Goal: Task Accomplishment & Management: Complete application form

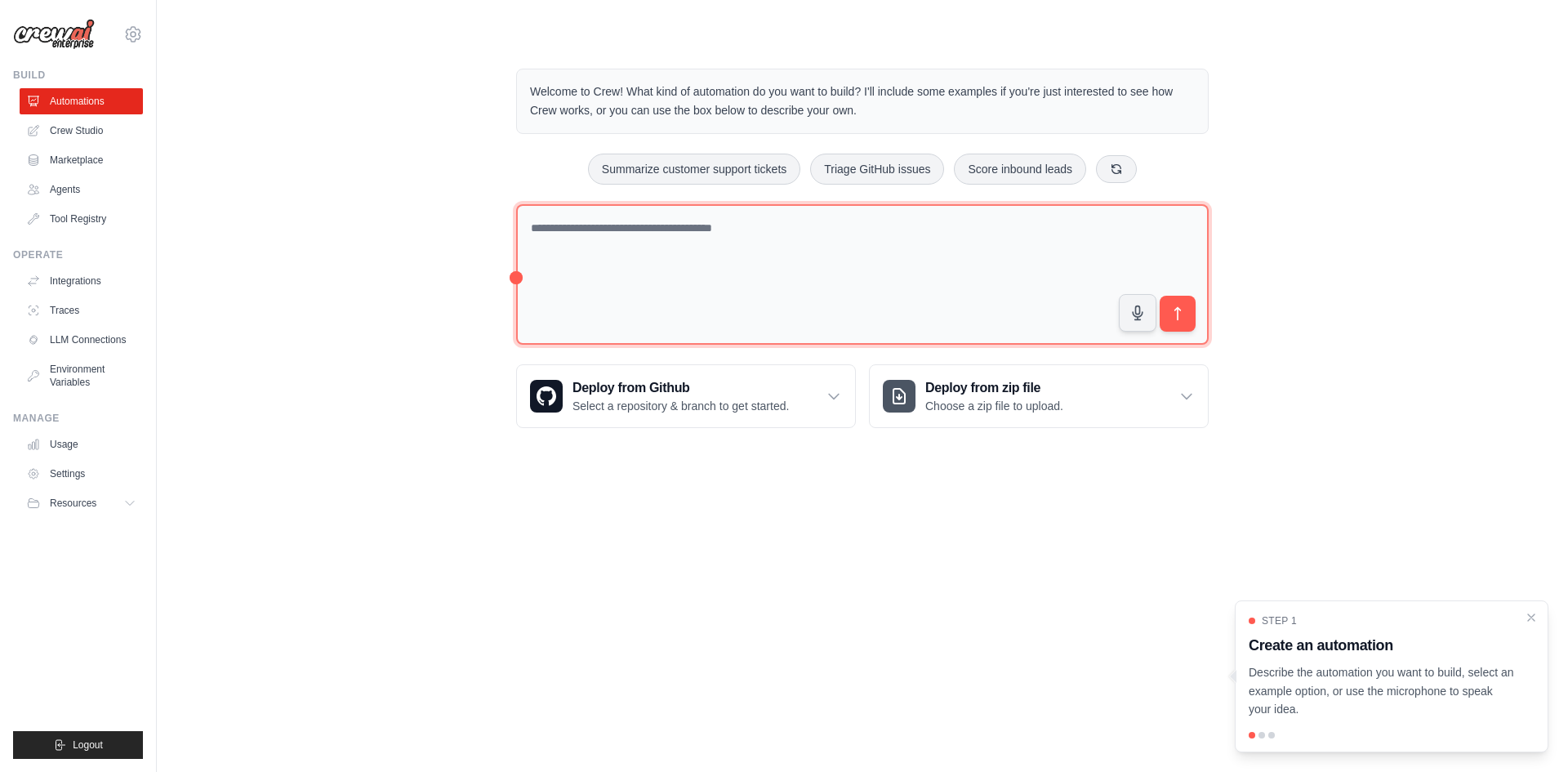
click at [691, 252] on textarea at bounding box center [862, 275] width 692 height 141
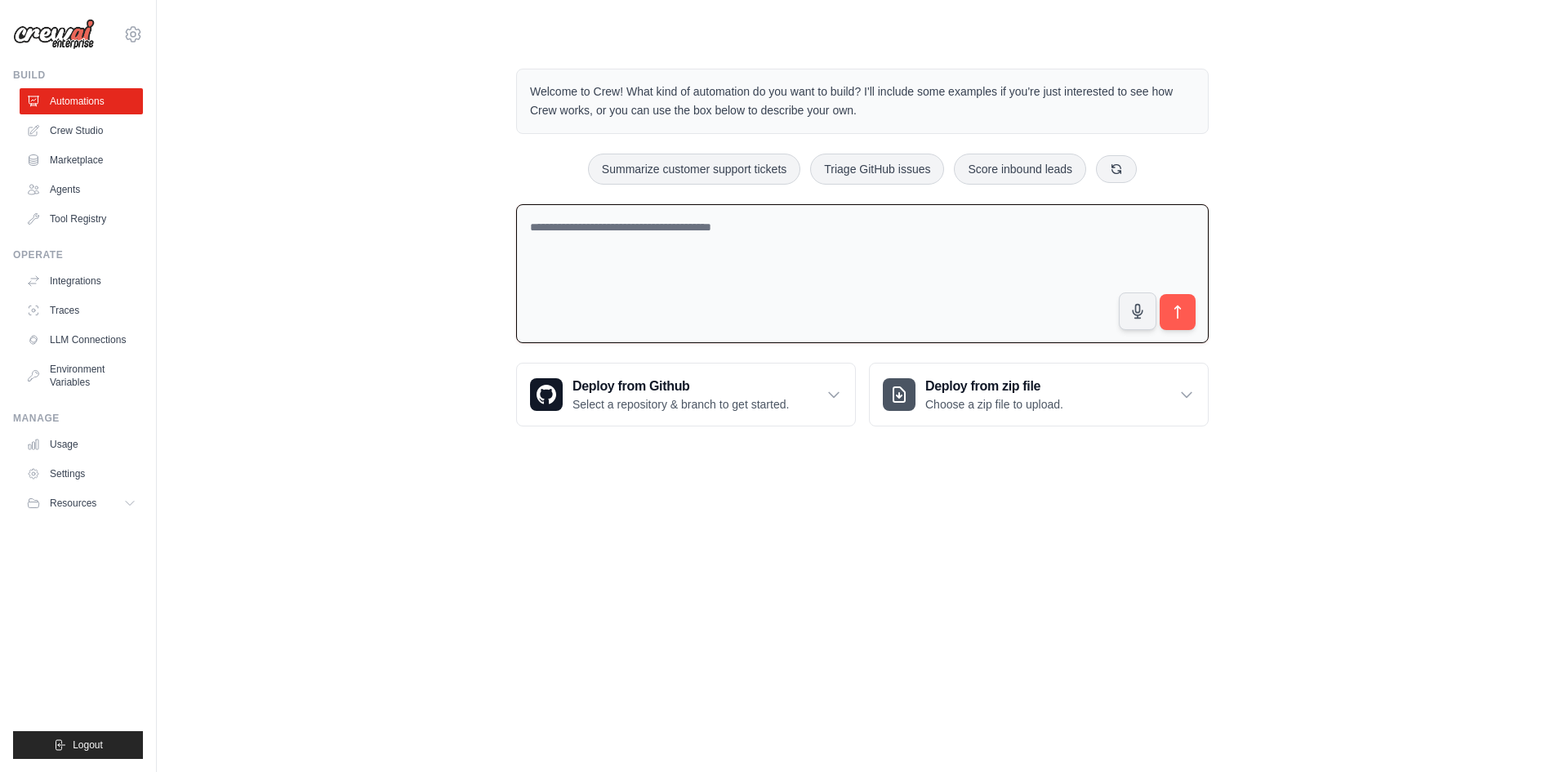
click at [689, 253] on textarea at bounding box center [862, 274] width 692 height 140
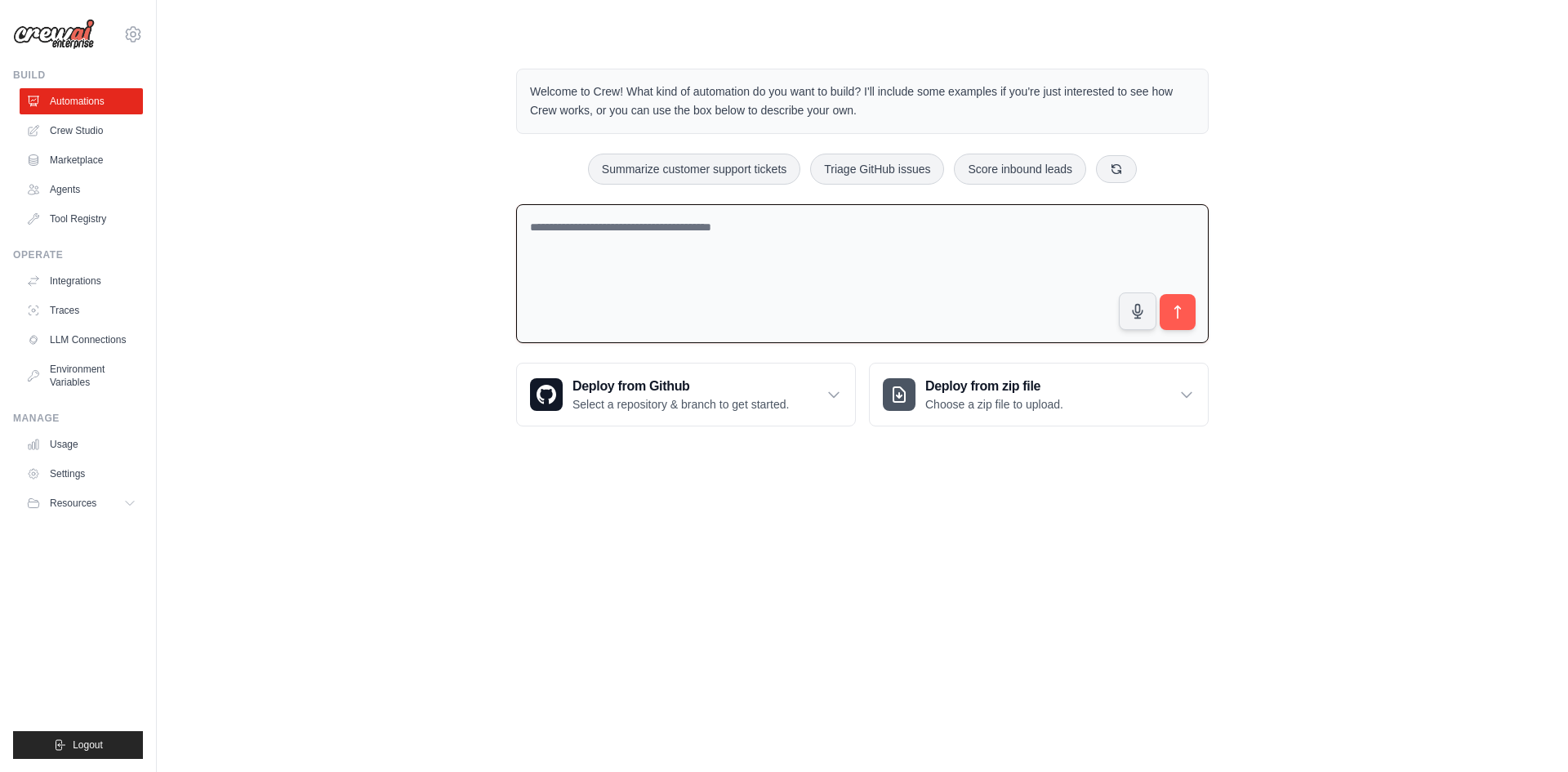
click at [689, 253] on textarea at bounding box center [862, 274] width 692 height 140
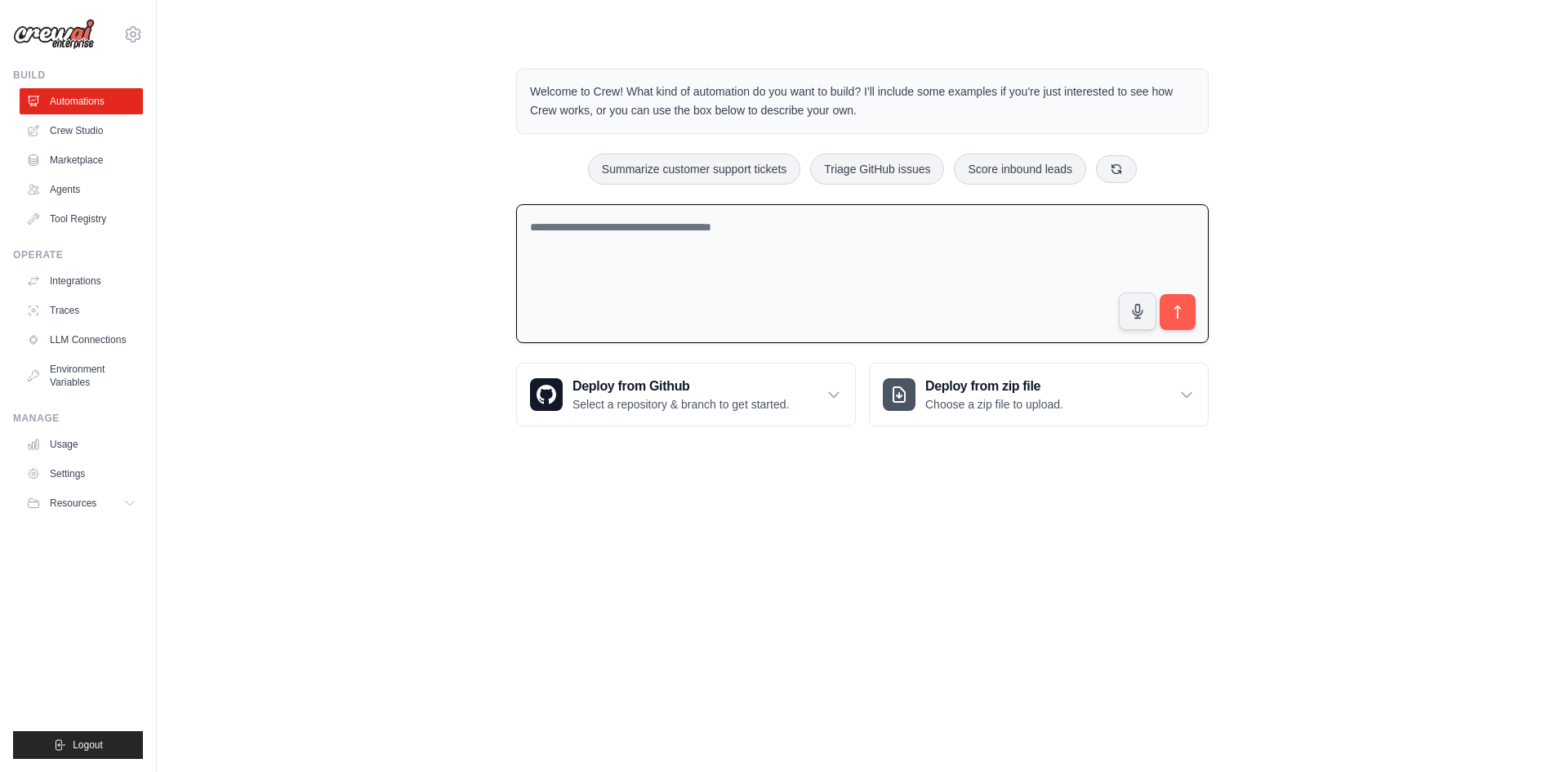
click at [689, 253] on textarea at bounding box center [862, 274] width 692 height 140
click at [62, 187] on link "Agents" at bounding box center [82, 190] width 123 height 26
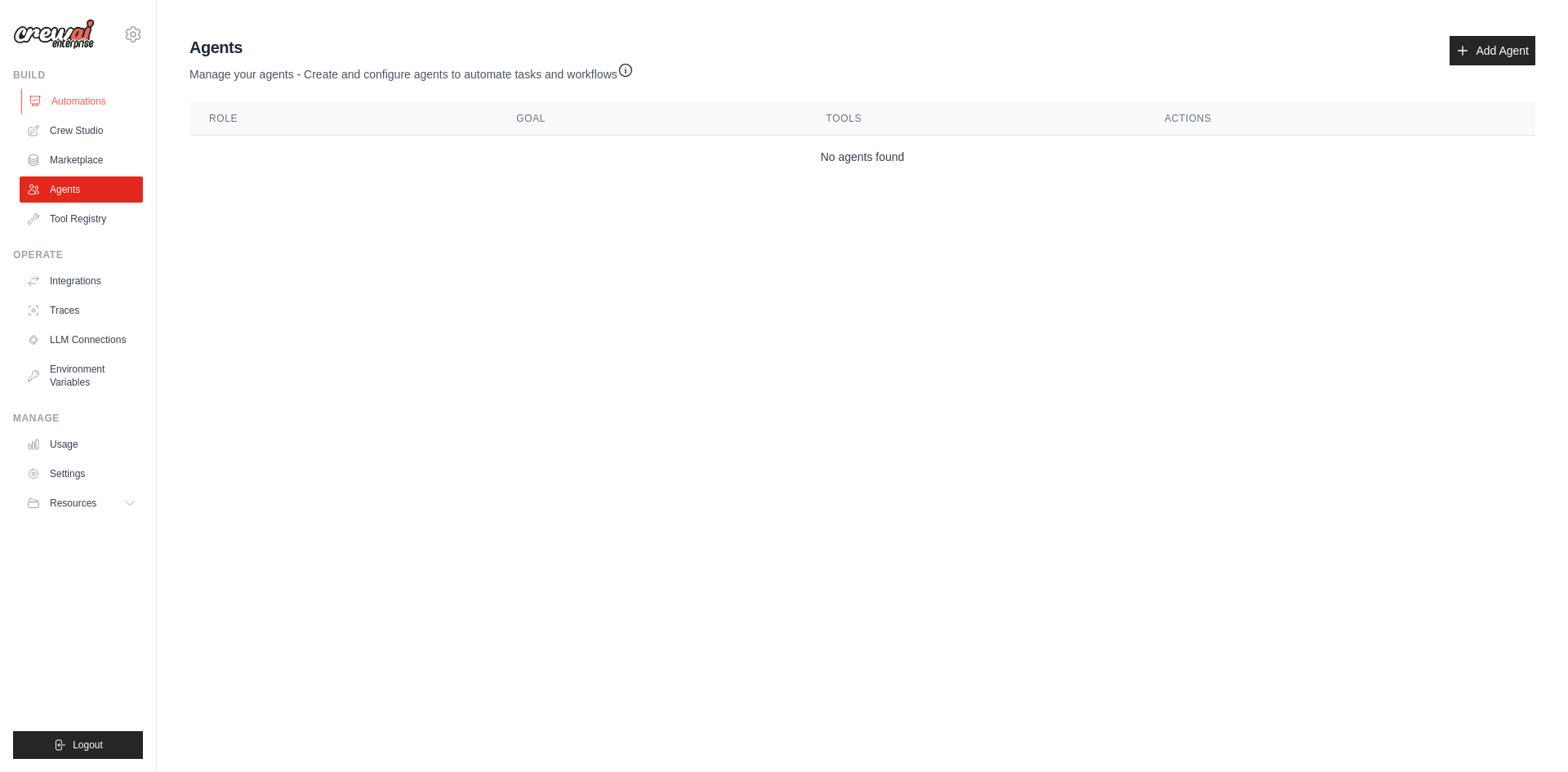
click at [90, 100] on link "Automations" at bounding box center [82, 101] width 123 height 26
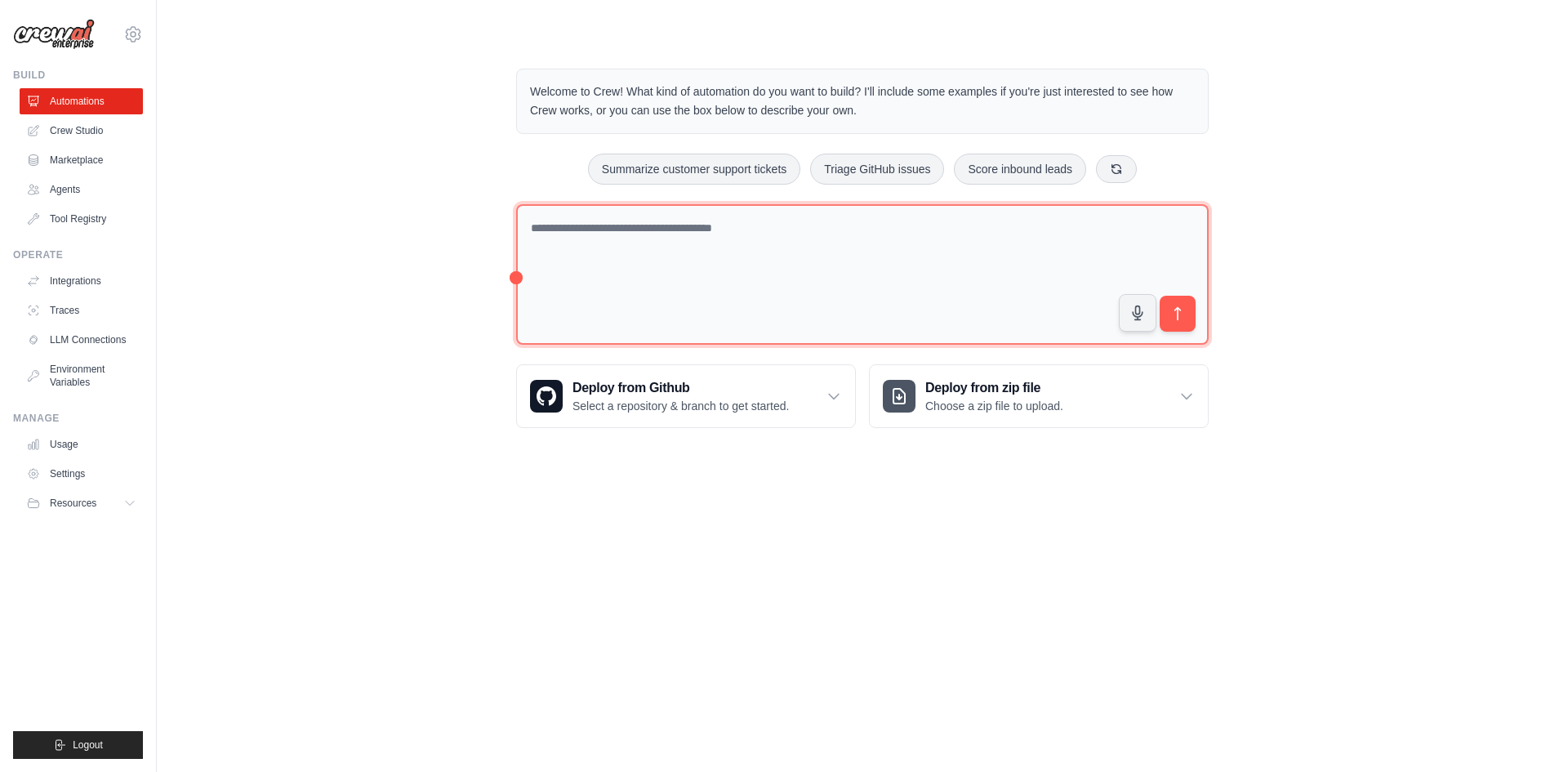
click at [691, 258] on textarea at bounding box center [862, 275] width 692 height 141
click at [691, 257] on textarea at bounding box center [862, 275] width 692 height 141
type textarea "**********"
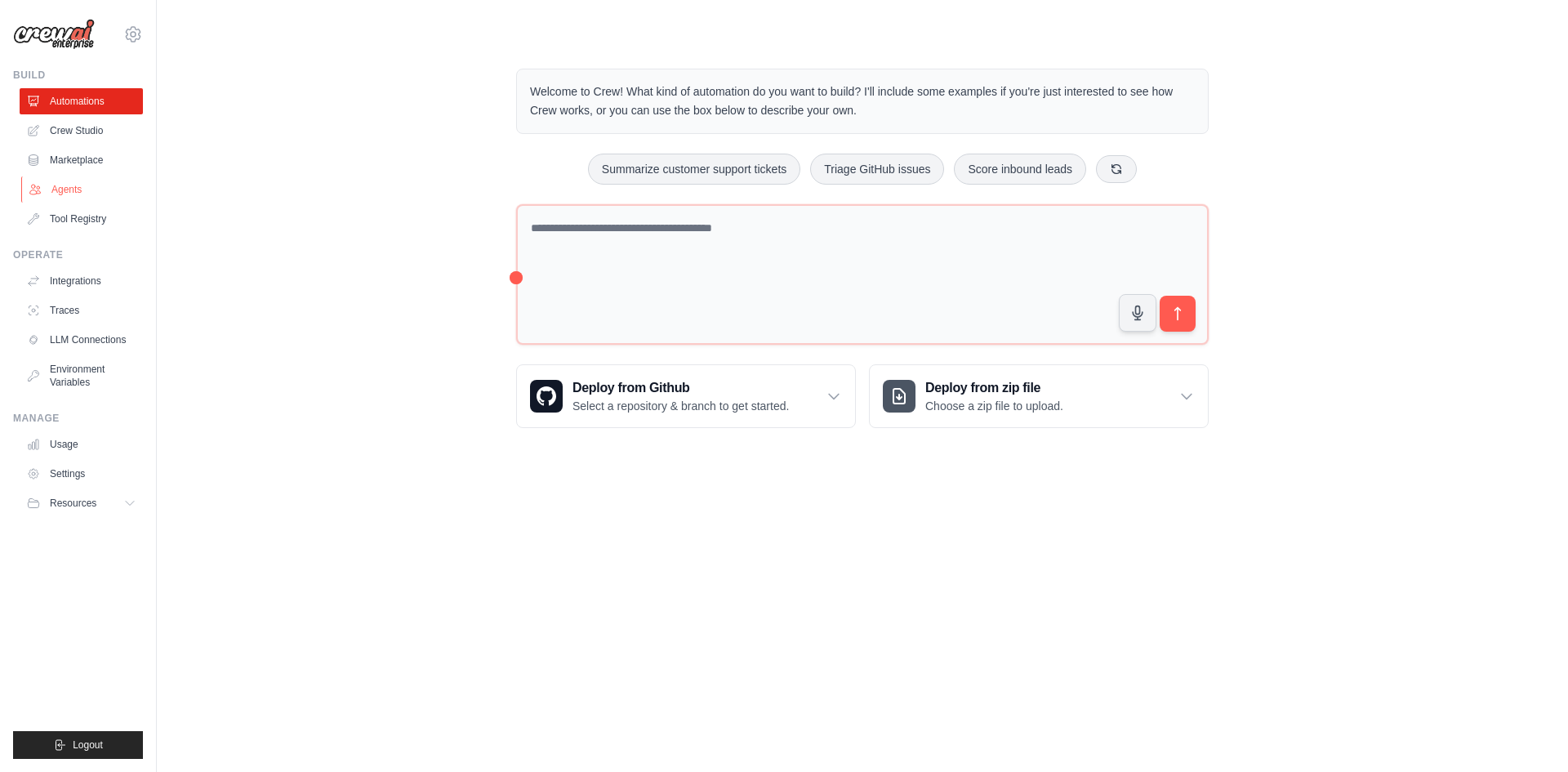
click at [80, 194] on link "Agents" at bounding box center [82, 190] width 123 height 26
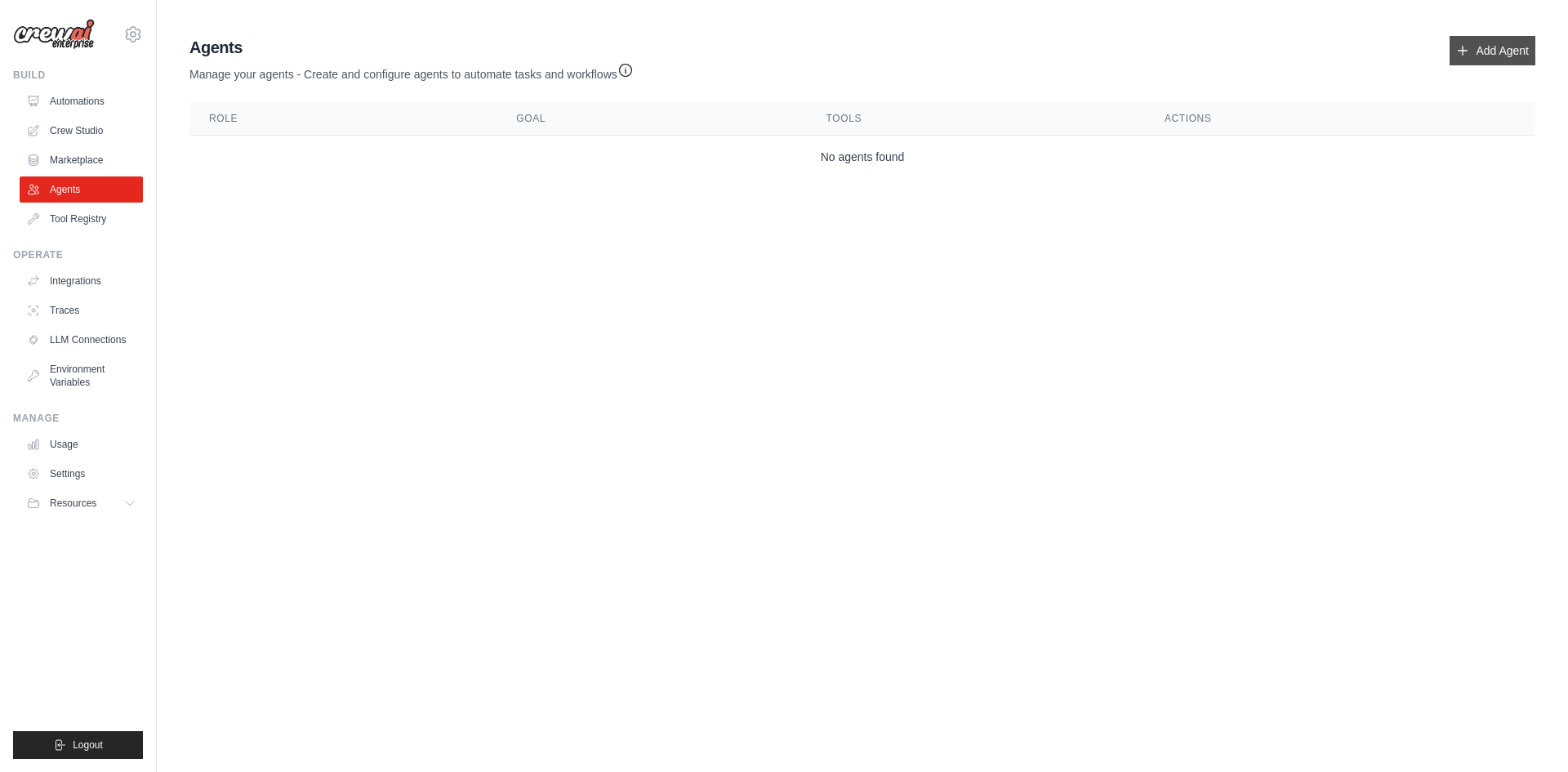
click at [1514, 39] on link "Add Agent" at bounding box center [1492, 51] width 86 height 30
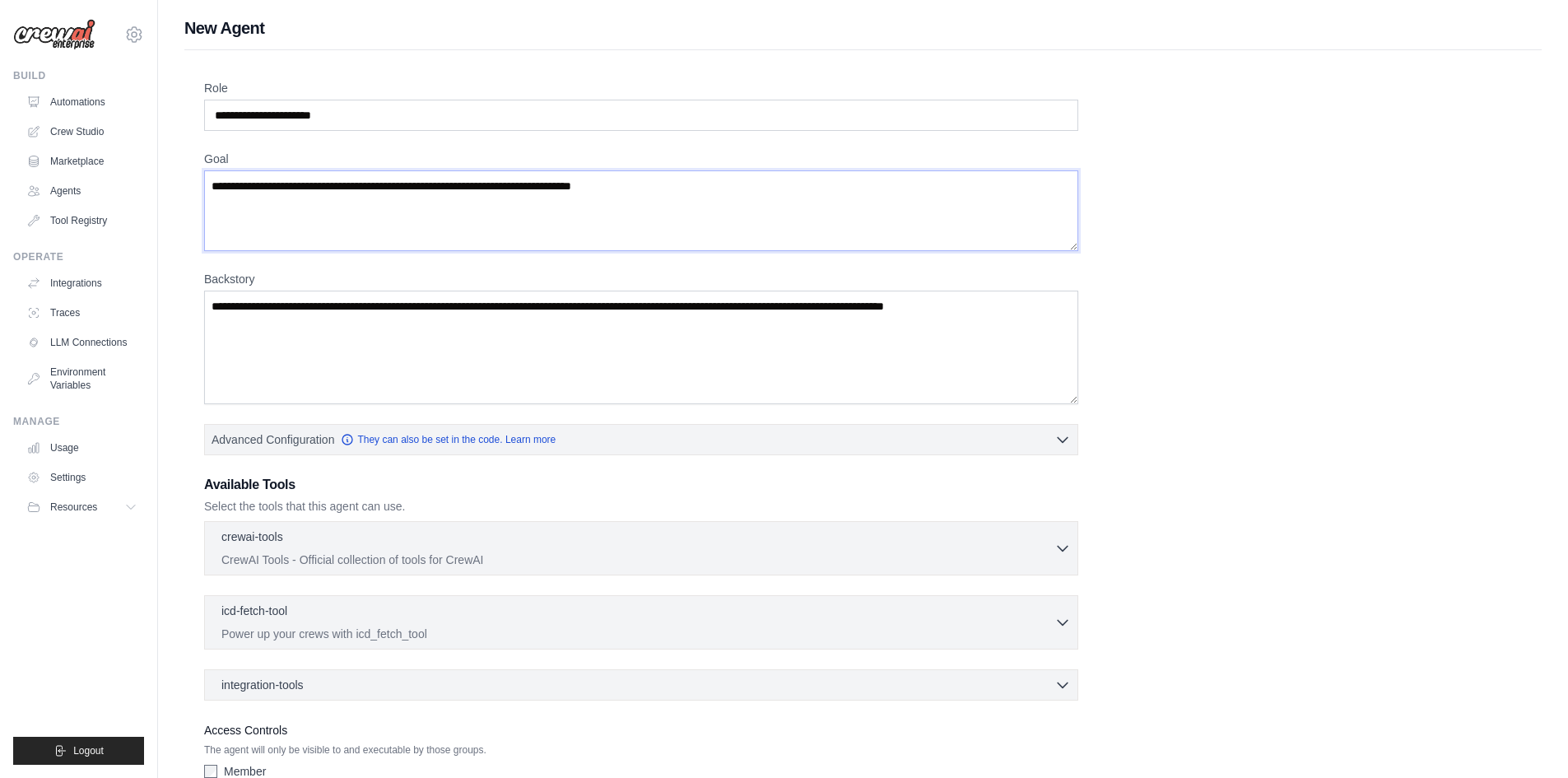
click at [736, 228] on textarea "Goal" at bounding box center [641, 211] width 874 height 81
drag, startPoint x: 715, startPoint y: 176, endPoint x: 226, endPoint y: 209, distance: 490.1
click at [79, 198] on div "[EMAIL_ADDRESS][PERSON_NAME][DOMAIN_NAME] Settings Build Automations Crew Studio" at bounding box center [784, 442] width 1568 height 883
drag, startPoint x: 672, startPoint y: 191, endPoint x: 501, endPoint y: 182, distance: 171.2
click at [501, 182] on textarea "Goal" at bounding box center [641, 211] width 874 height 81
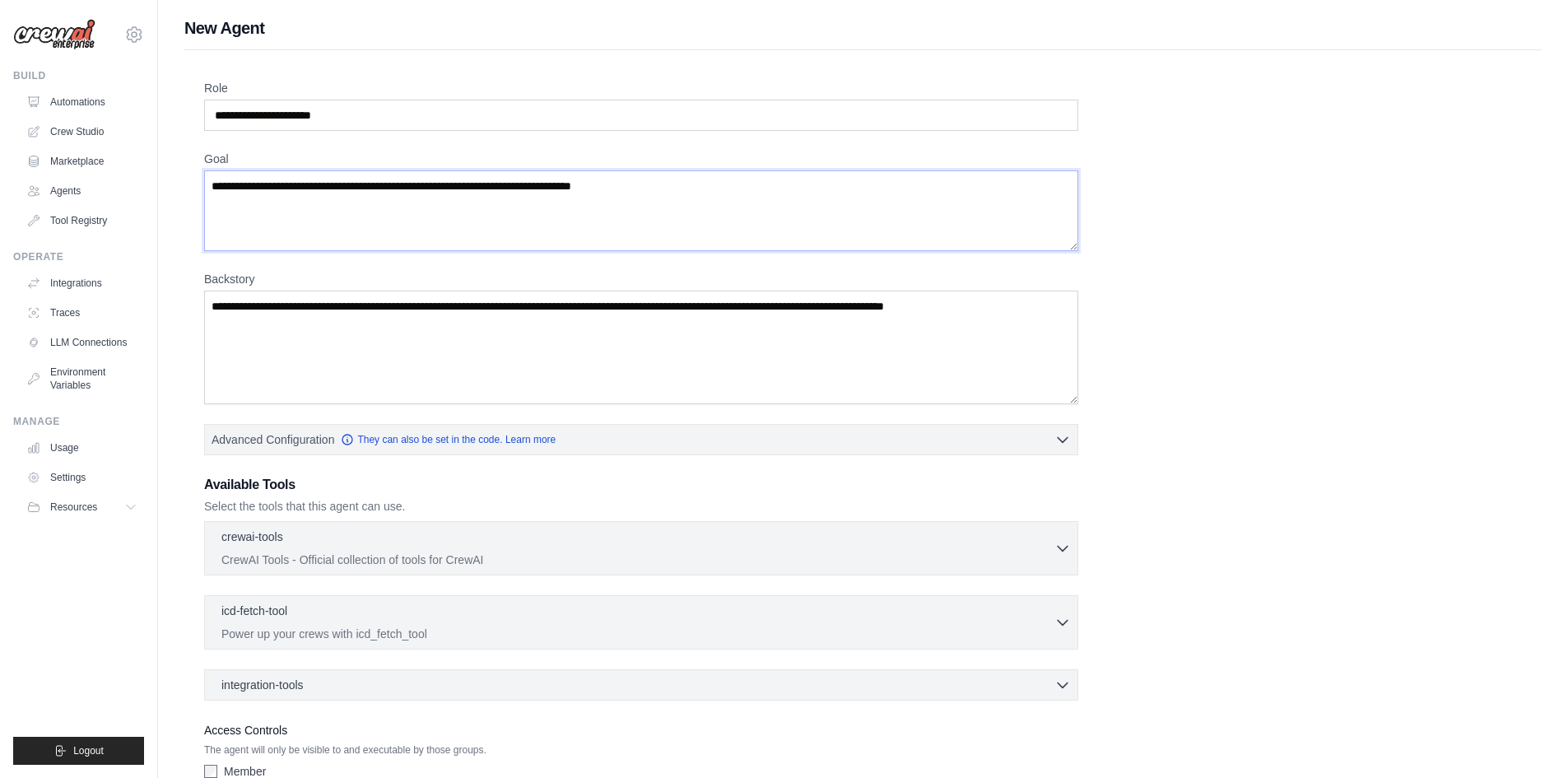
click at [668, 180] on textarea "Goal" at bounding box center [641, 211] width 874 height 81
type textarea "********"
click at [662, 108] on input "Role" at bounding box center [641, 116] width 874 height 32
type input "**********"
click at [383, 190] on textarea "********" at bounding box center [641, 211] width 874 height 81
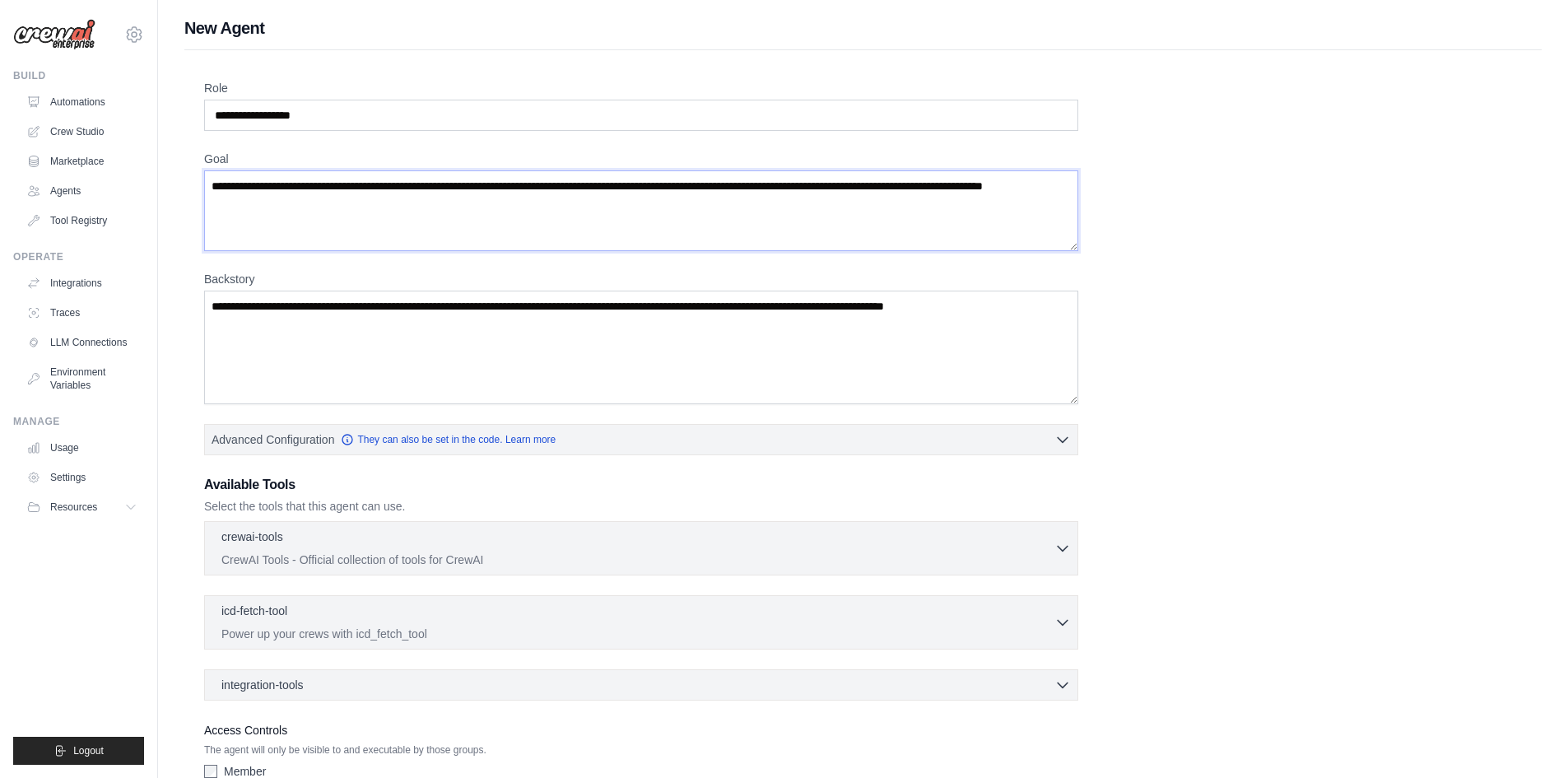
type textarea "**********"
click at [496, 347] on textarea "Backstory" at bounding box center [641, 348] width 874 height 114
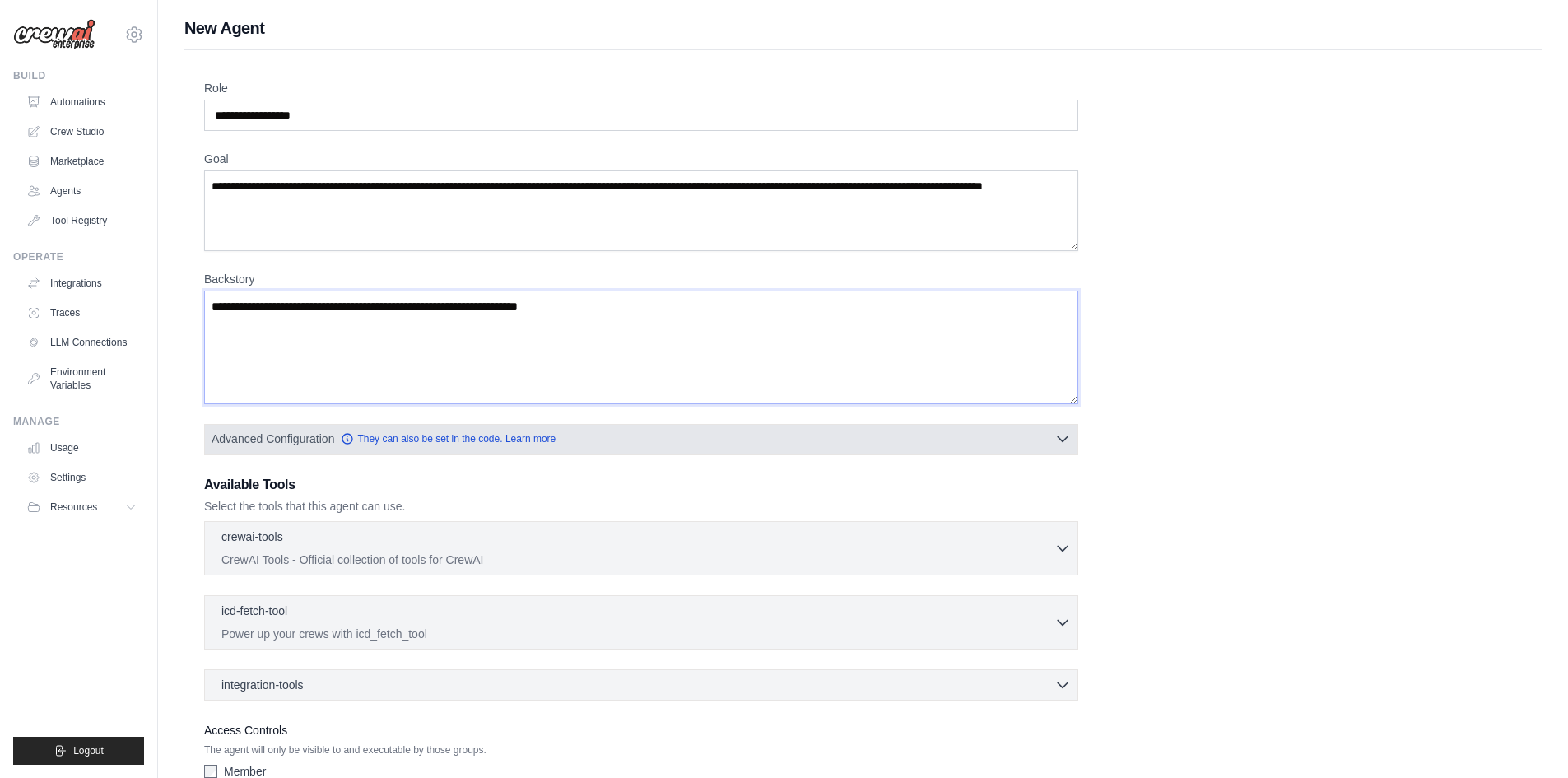
type textarea "**********"
click at [704, 452] on button "Advanced Configuration They can also be set in the code. Learn more" at bounding box center [641, 439] width 873 height 30
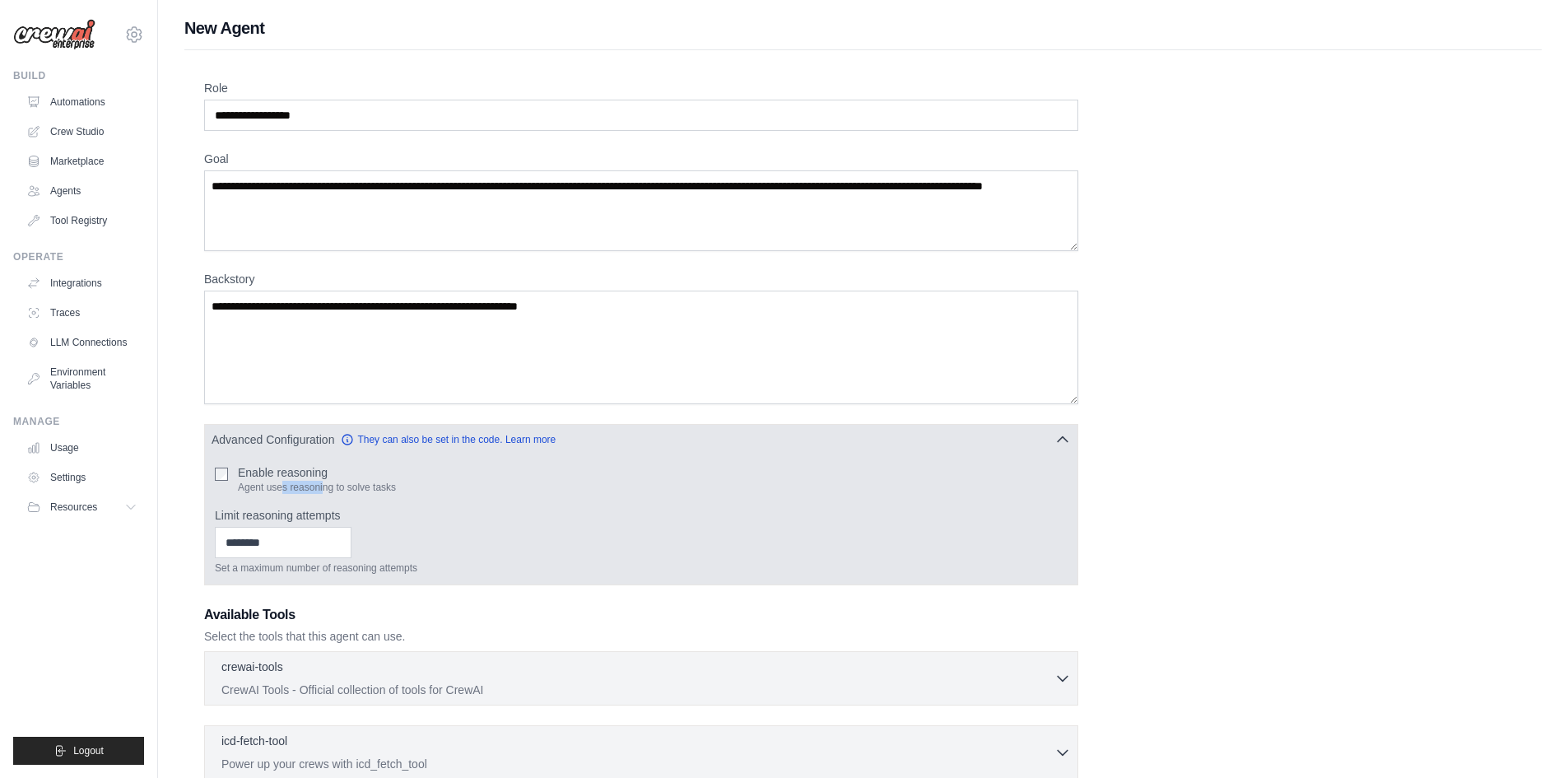
drag, startPoint x: 285, startPoint y: 485, endPoint x: 325, endPoint y: 485, distance: 40.0
click at [325, 485] on p "Agent uses reasoning to solve tasks" at bounding box center [317, 487] width 158 height 13
type input "*"
click at [351, 539] on input "*" at bounding box center [283, 542] width 137 height 32
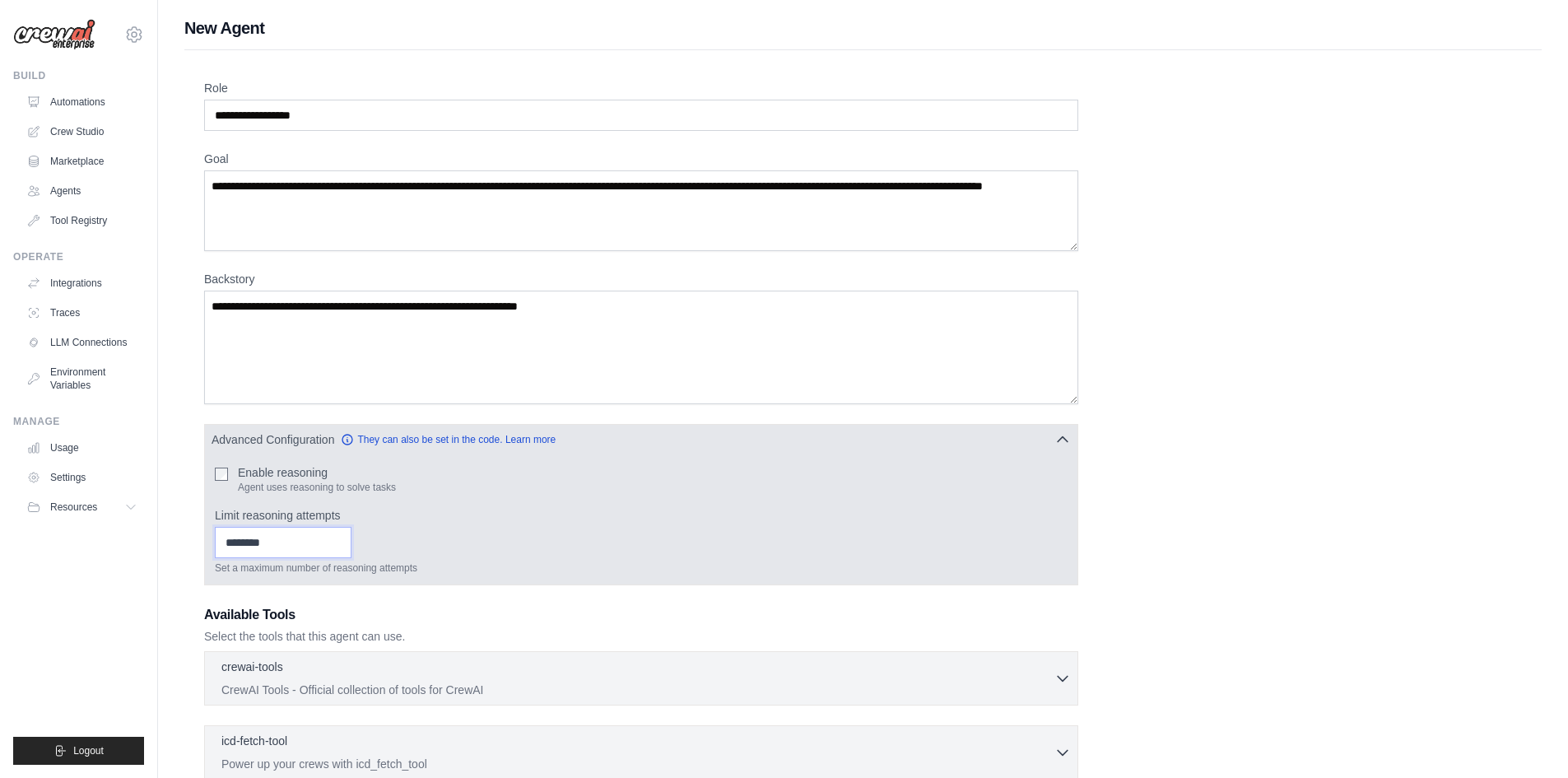
click at [351, 544] on input "*" at bounding box center [283, 542] width 137 height 32
click at [1057, 441] on icon "button" at bounding box center [1062, 438] width 10 height 5
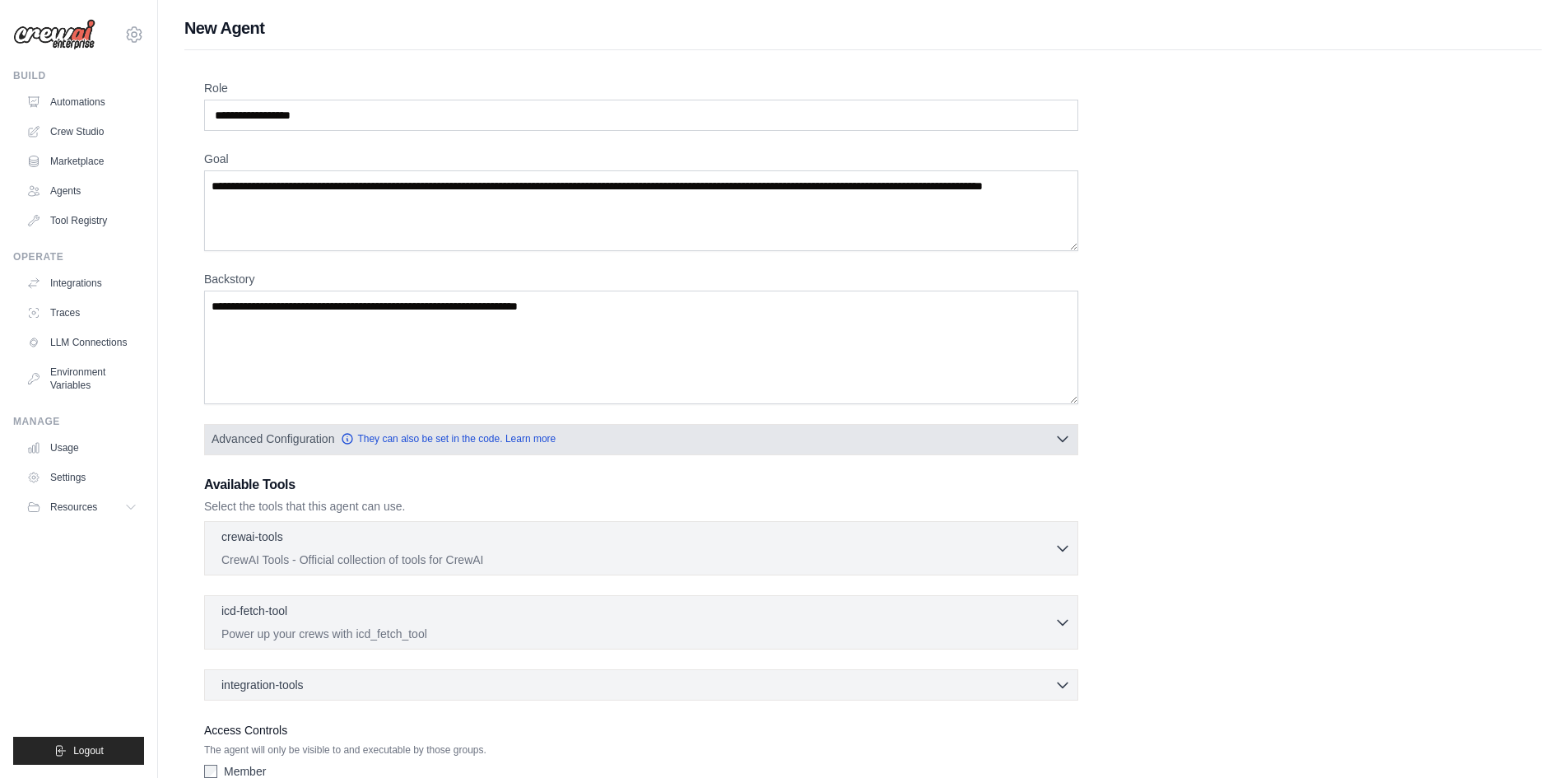
click at [1057, 441] on icon "button" at bounding box center [1063, 439] width 17 height 17
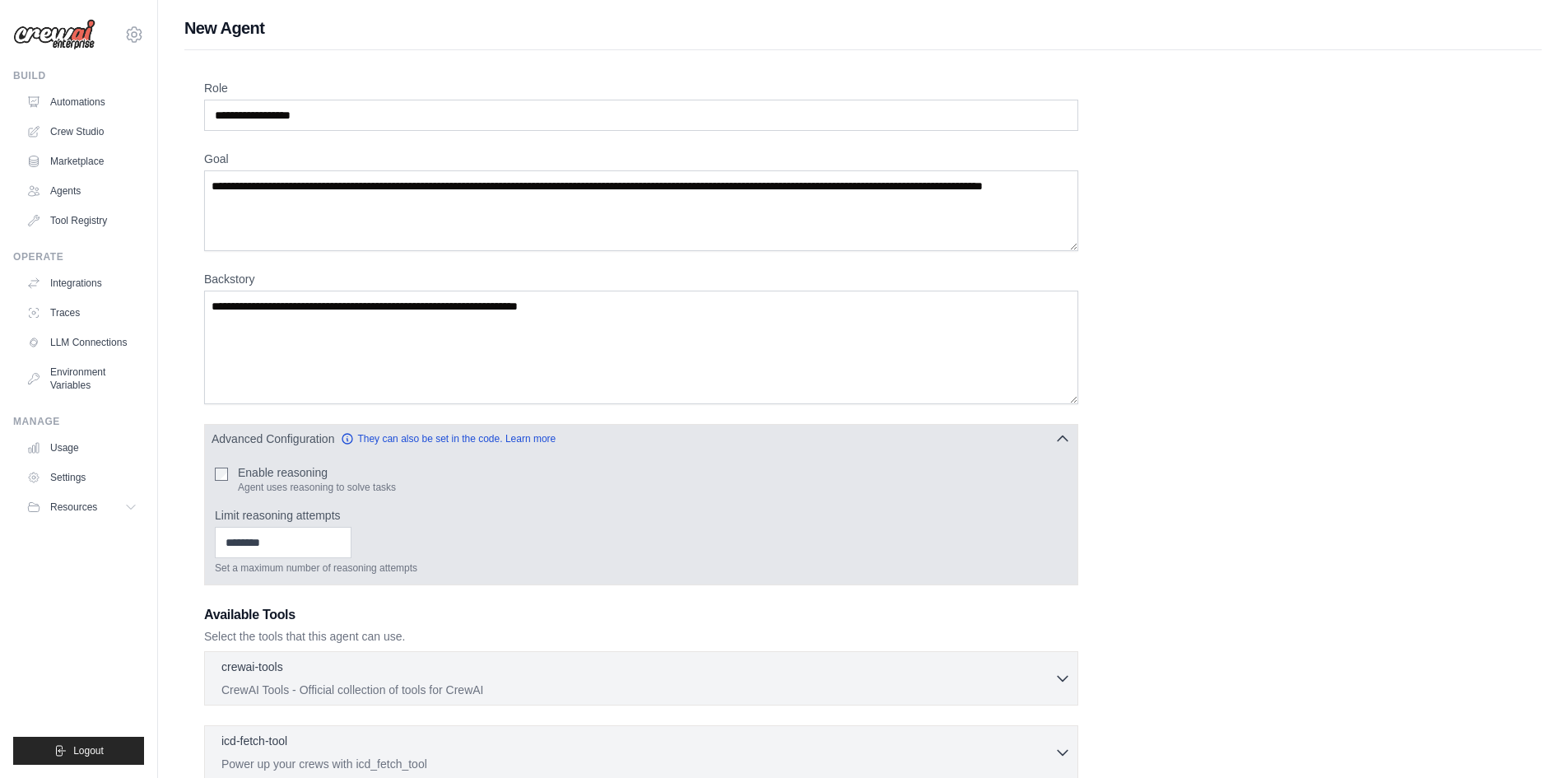
click at [1057, 441] on icon "button" at bounding box center [1062, 438] width 10 height 5
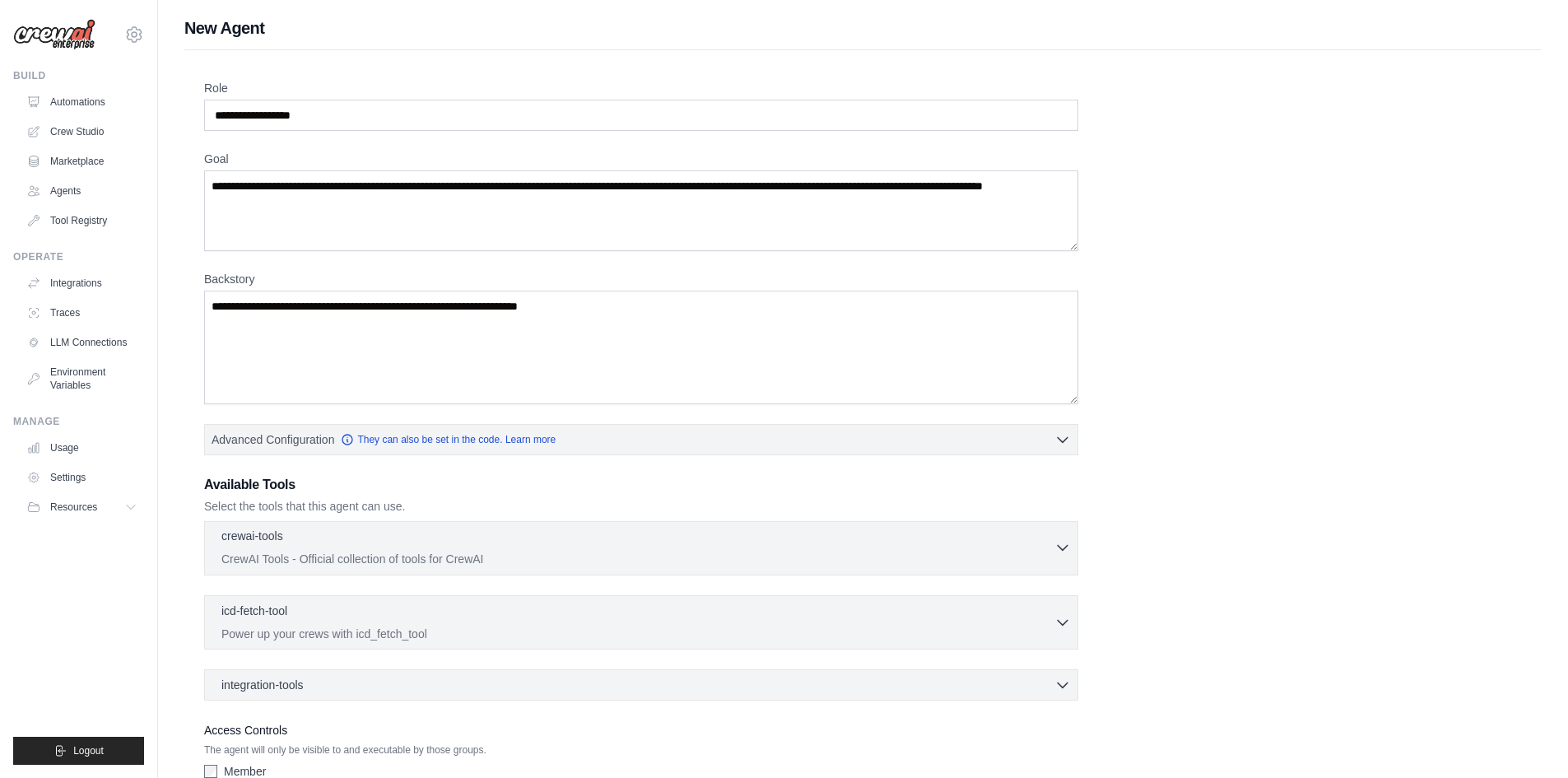
click at [574, 544] on div "crewai-tools 0 selected" at bounding box center [638, 537] width 833 height 20
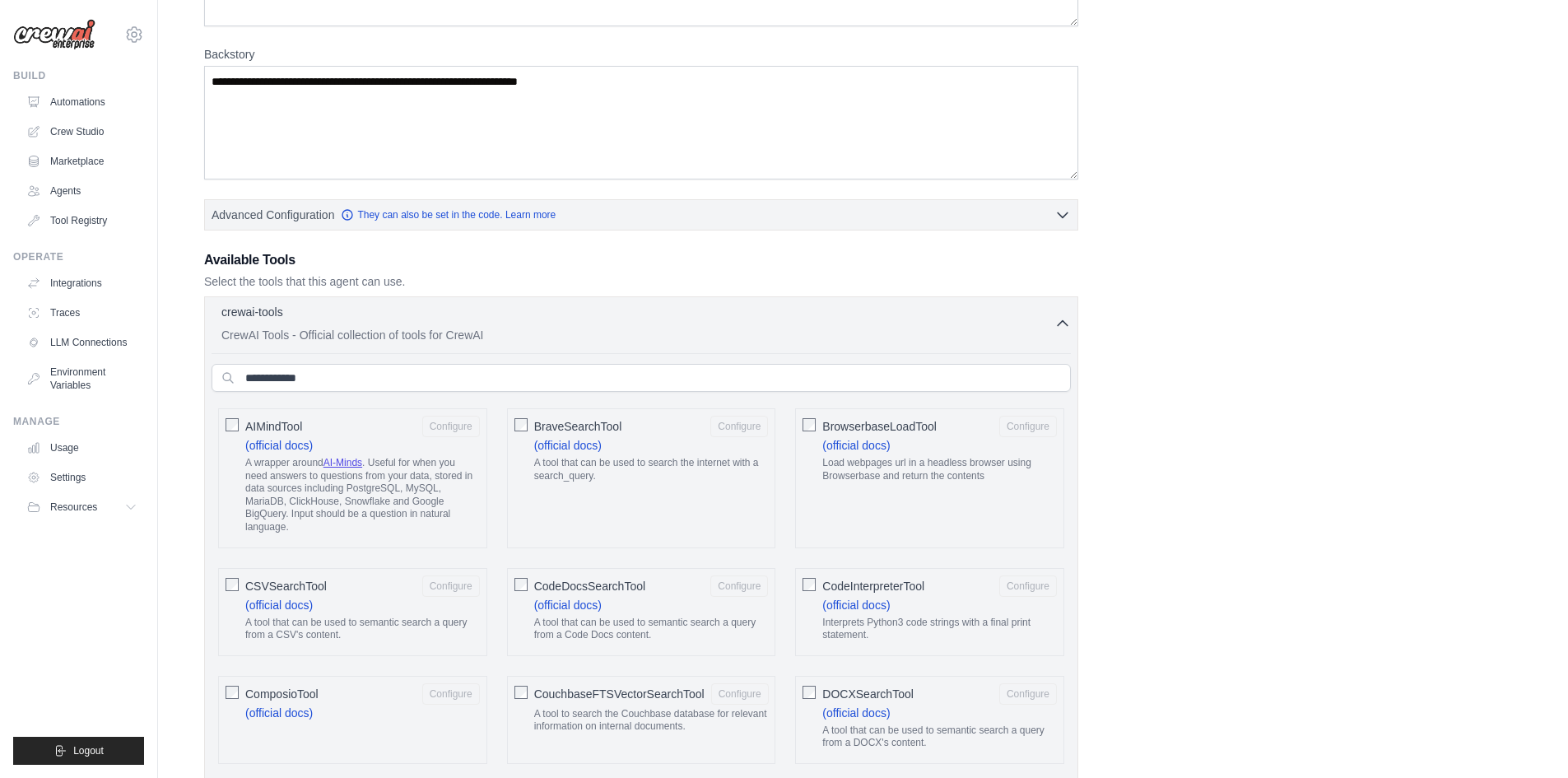
scroll to position [247, 0]
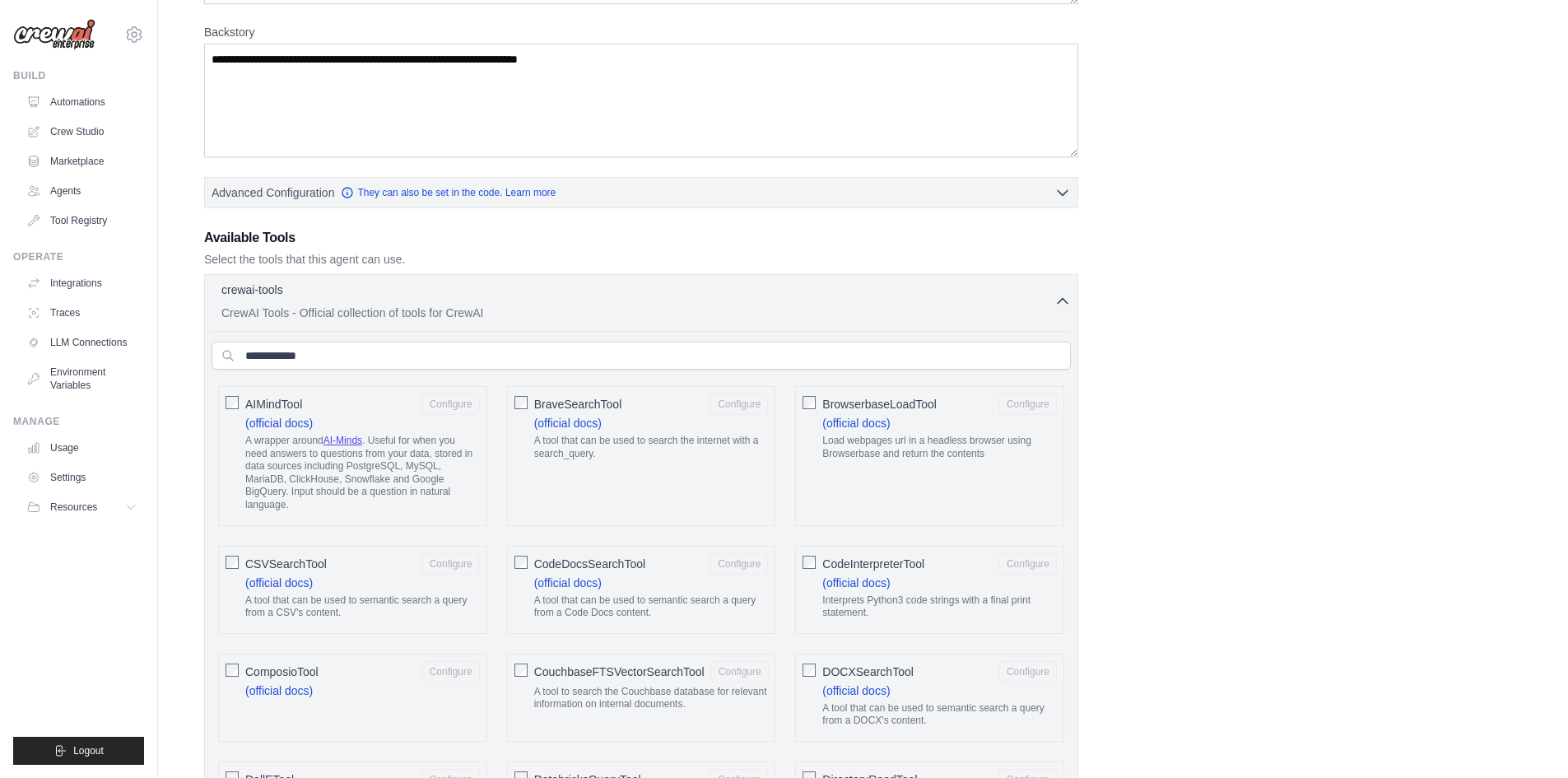
click at [375, 358] on input "text" at bounding box center [641, 356] width 859 height 28
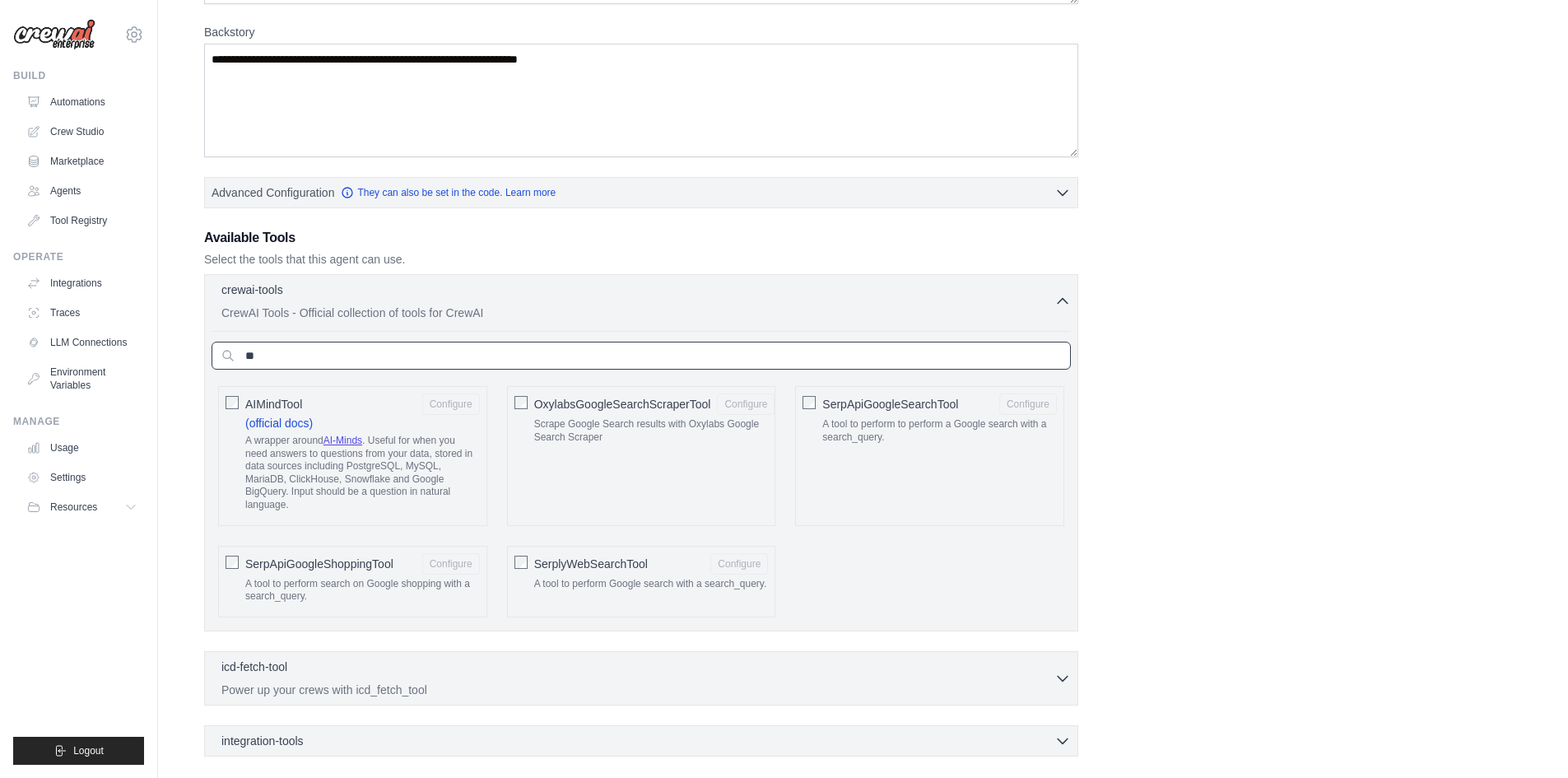
type input "*"
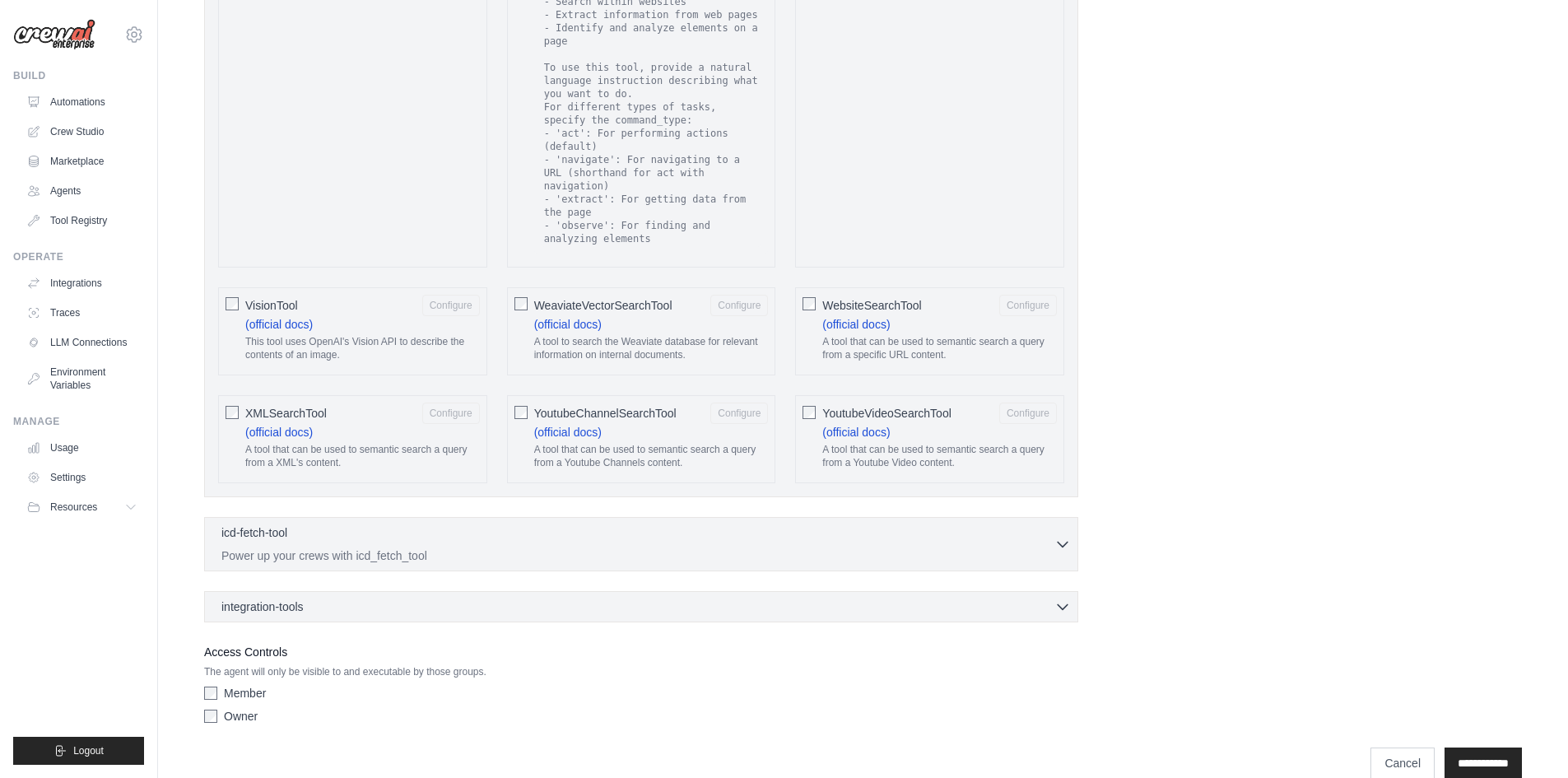
scroll to position [2881, 0]
click at [428, 523] on div "icd-fetch-tool 0 selected" at bounding box center [638, 532] width 833 height 20
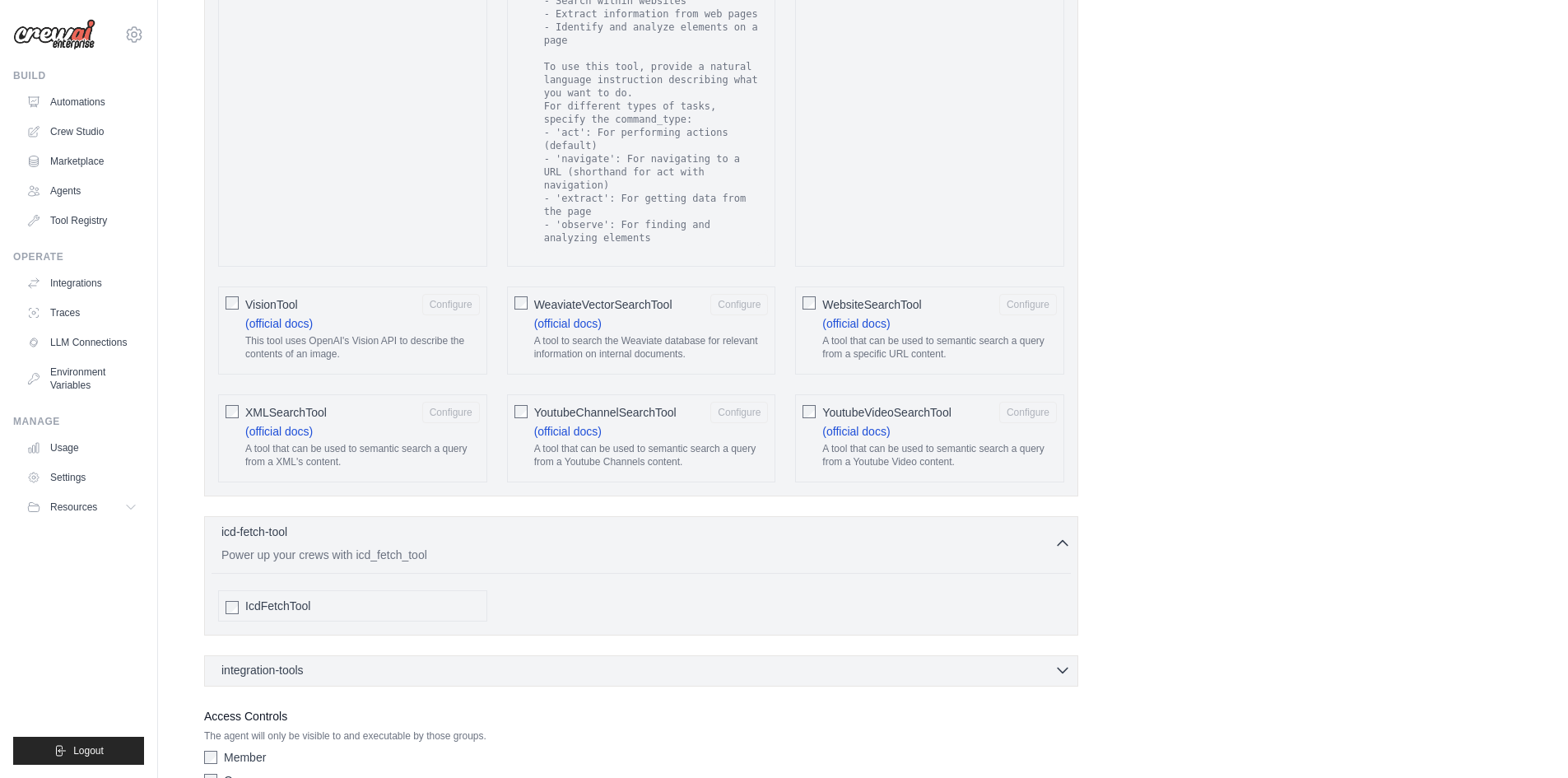
click at [286, 662] on span "integration-tools" at bounding box center [263, 670] width 82 height 17
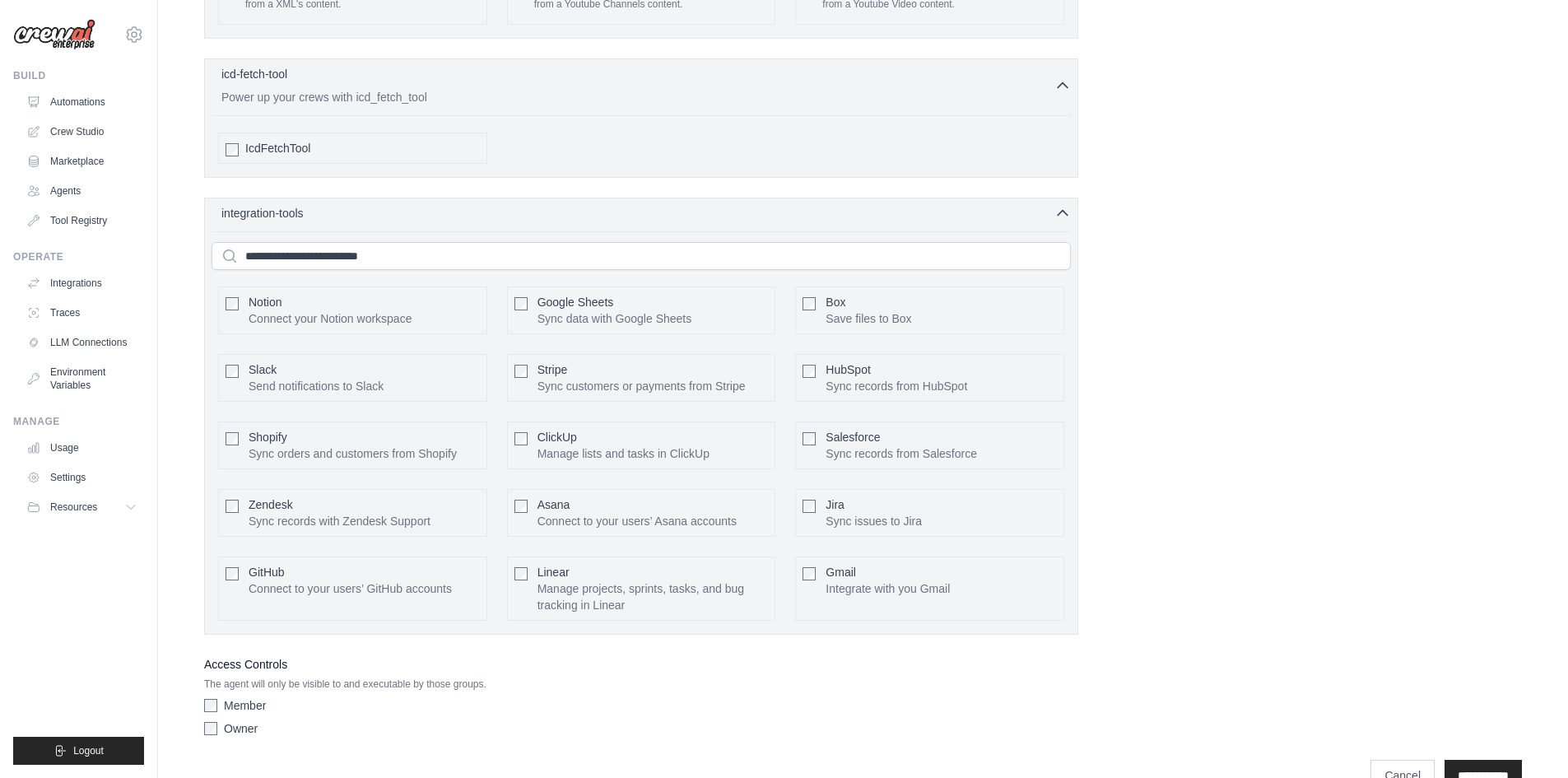
scroll to position [3351, 0]
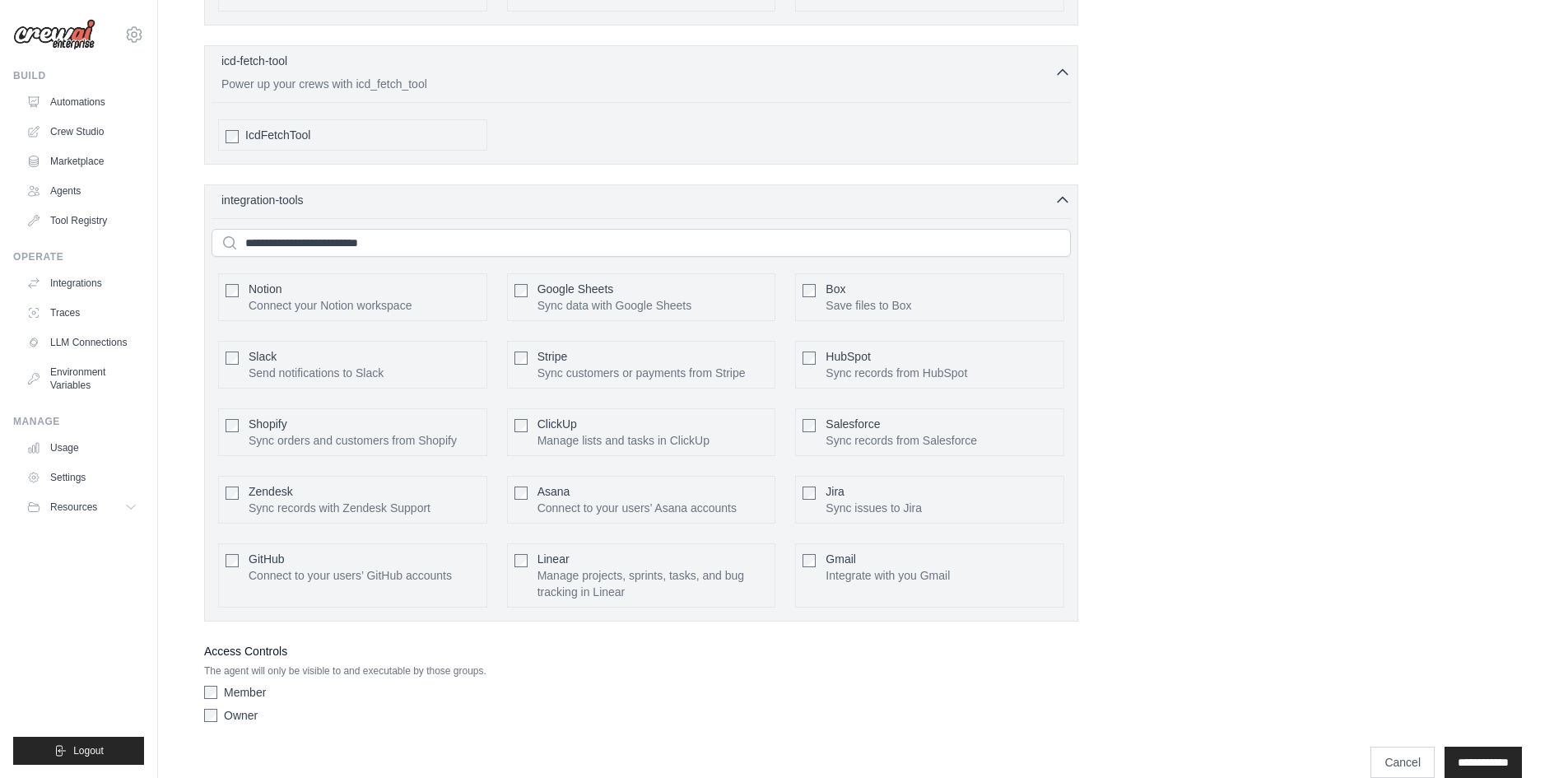
click at [813, 551] on div at bounding box center [809, 559] width 13 height 17
click at [1032, 555] on button "Configure" at bounding box center [1029, 566] width 58 height 21
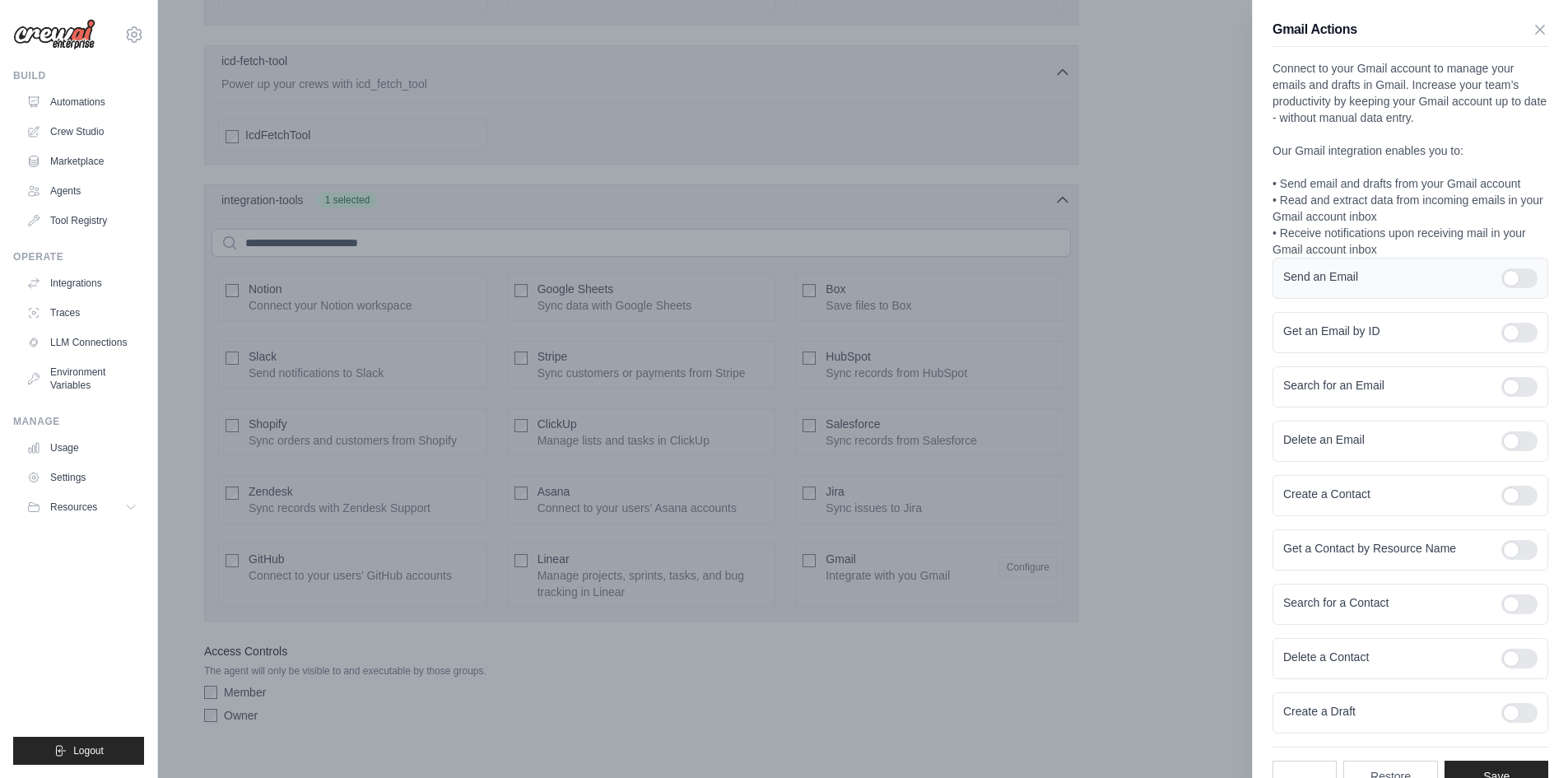
click at [1503, 285] on div at bounding box center [1520, 278] width 36 height 20
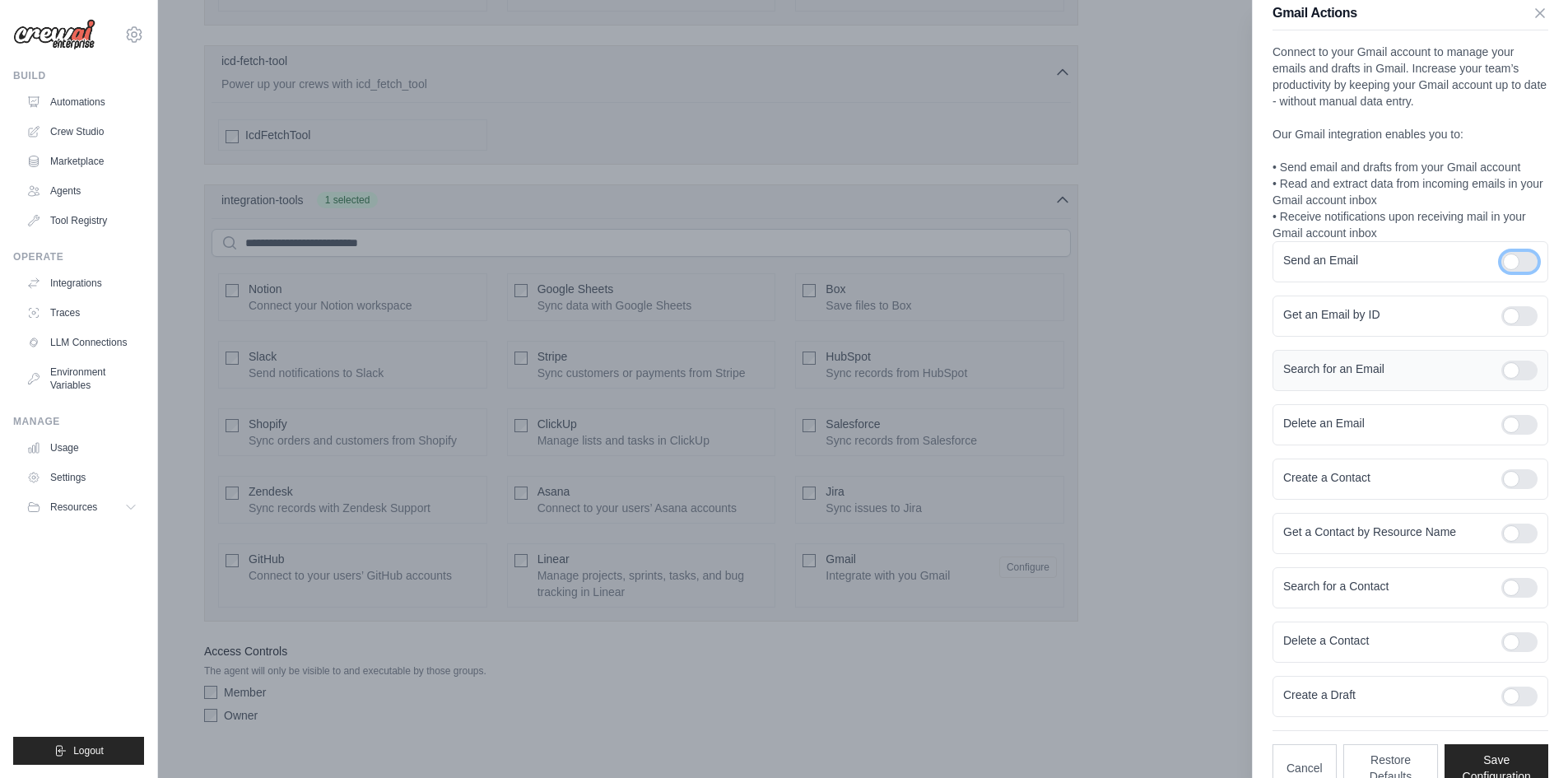
scroll to position [50, 0]
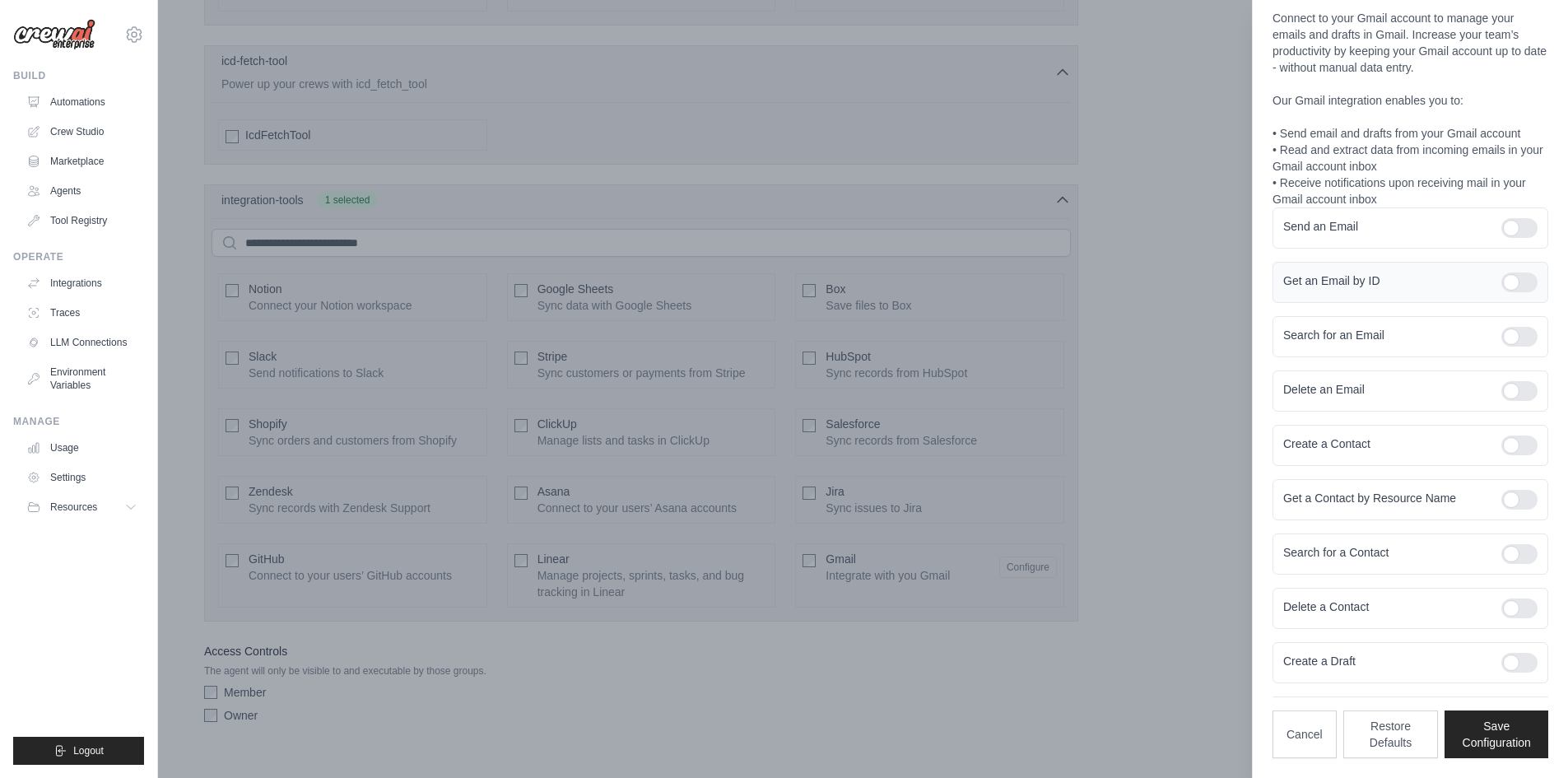
click at [1508, 276] on div at bounding box center [1520, 281] width 36 height 20
click at [1502, 330] on div at bounding box center [1520, 336] width 36 height 20
click at [1514, 393] on div at bounding box center [1520, 390] width 36 height 20
click at [1519, 430] on div "Create a Contact" at bounding box center [1411, 445] width 276 height 41
click at [1510, 449] on div at bounding box center [1520, 444] width 36 height 20
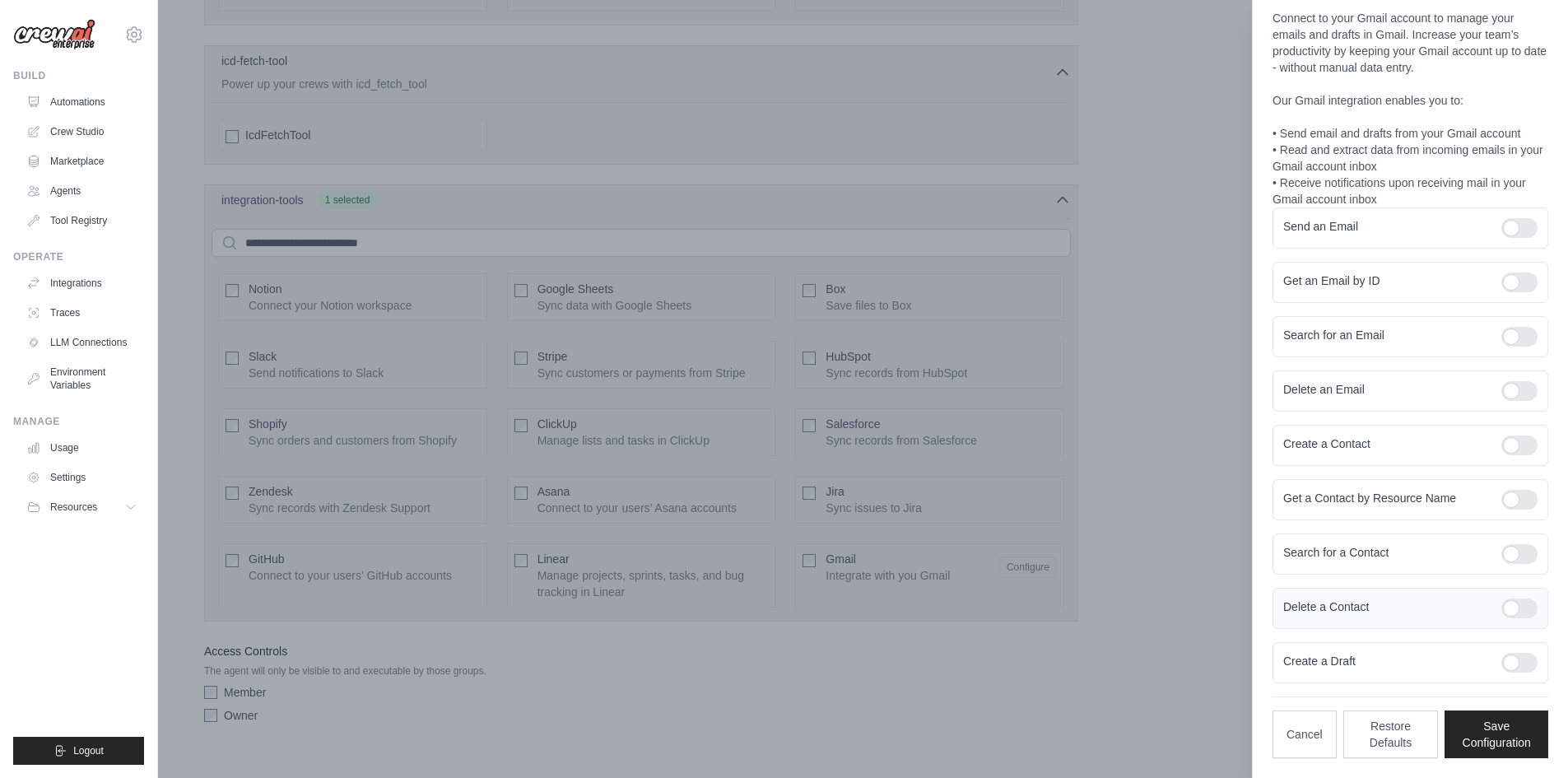
drag, startPoint x: 1508, startPoint y: 663, endPoint x: 1509, endPoint y: 608, distance: 55.0
click at [1507, 661] on div at bounding box center [1520, 662] width 36 height 20
drag, startPoint x: 1508, startPoint y: 603, endPoint x: 1506, endPoint y: 568, distance: 35.1
click at [1508, 602] on div at bounding box center [1520, 607] width 36 height 20
drag, startPoint x: 1505, startPoint y: 554, endPoint x: 1509, endPoint y: 536, distance: 18.4
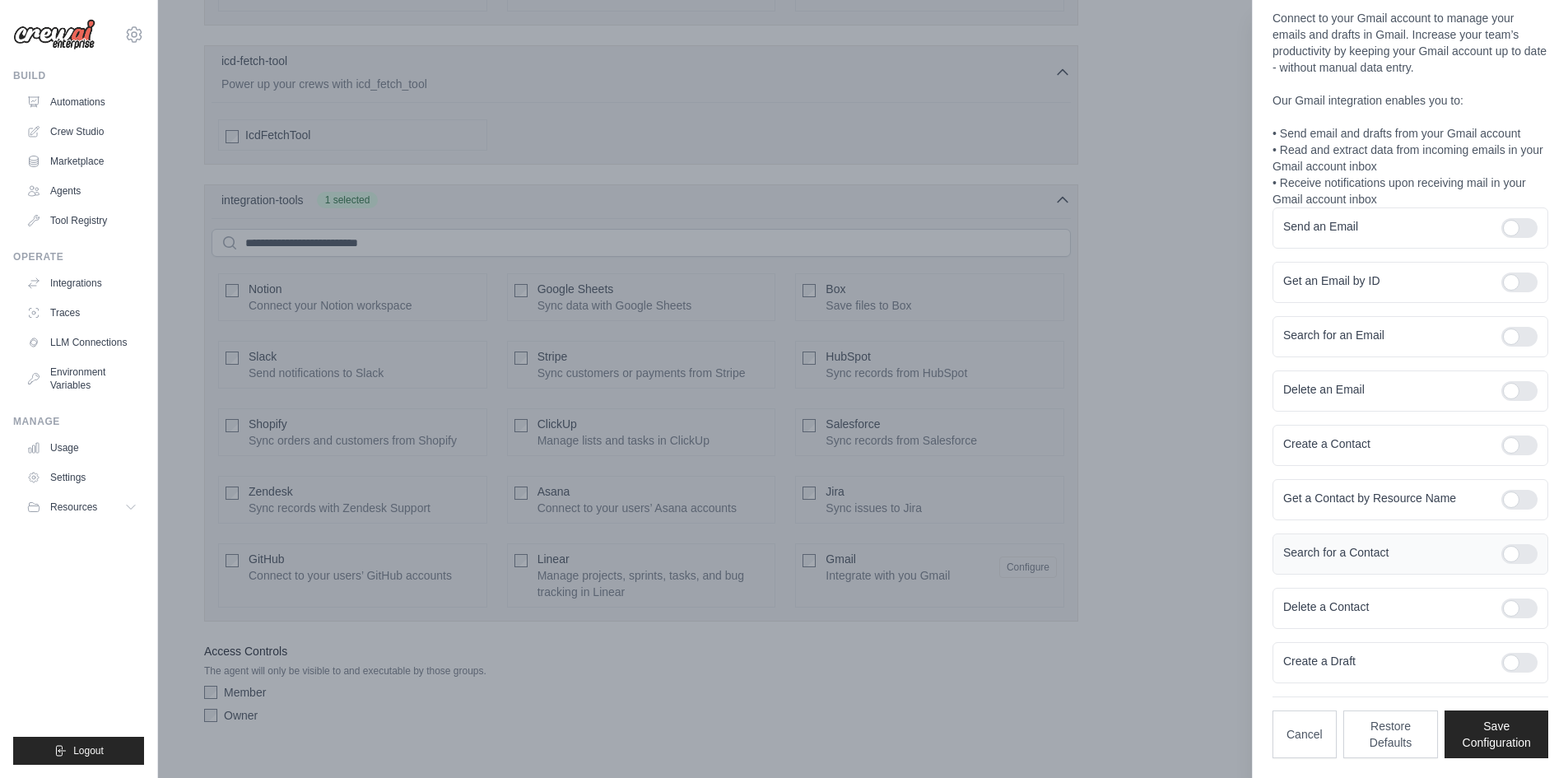
click at [1505, 553] on div at bounding box center [1520, 553] width 36 height 20
click at [1512, 480] on div "Get a Contact by Resource Name" at bounding box center [1411, 499] width 276 height 41
click at [1505, 490] on div at bounding box center [1520, 499] width 36 height 20
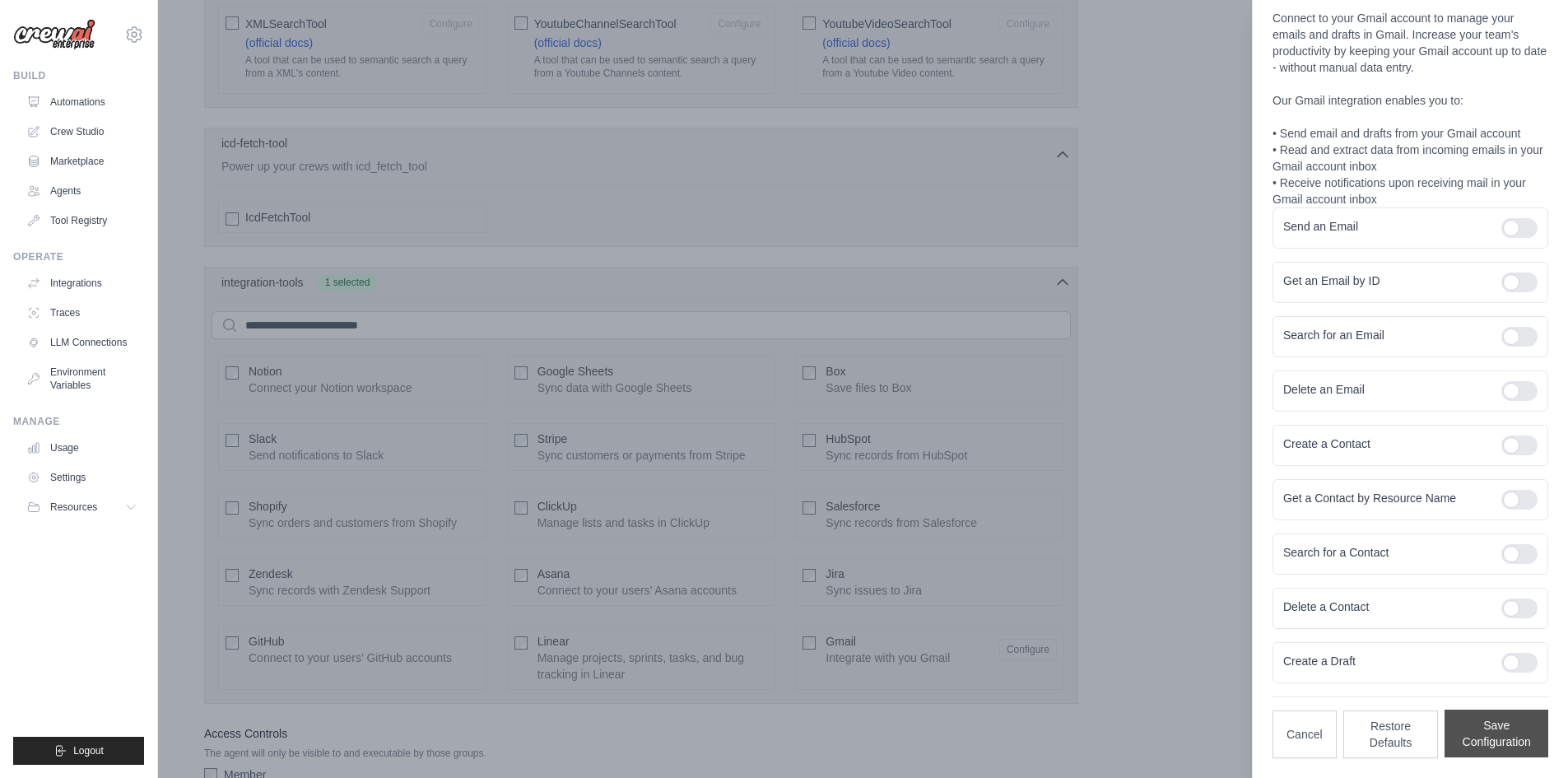
click at [1473, 740] on button "Save Configuration" at bounding box center [1496, 733] width 103 height 48
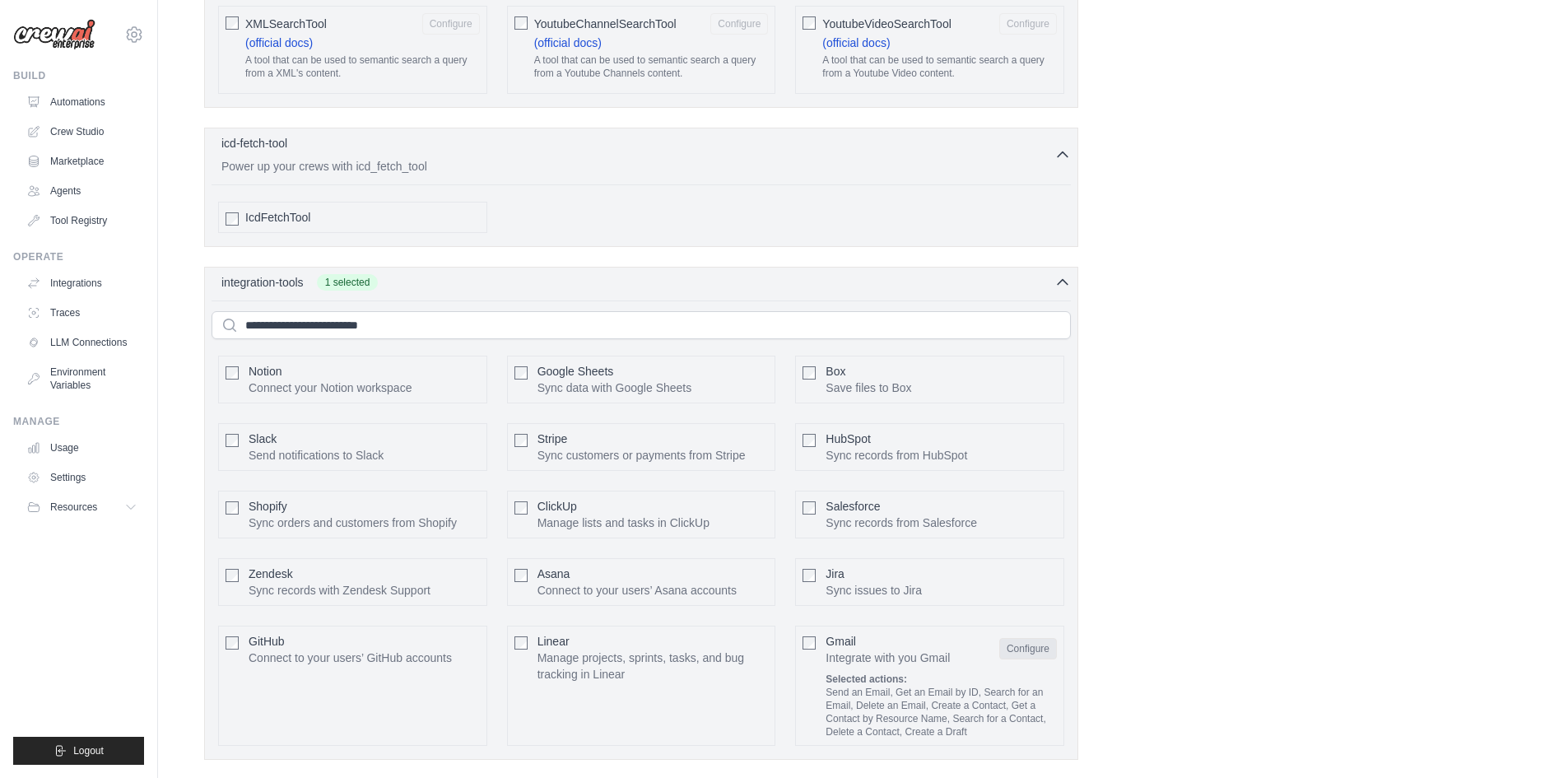
click at [1015, 638] on button "Configure" at bounding box center [1029, 648] width 58 height 21
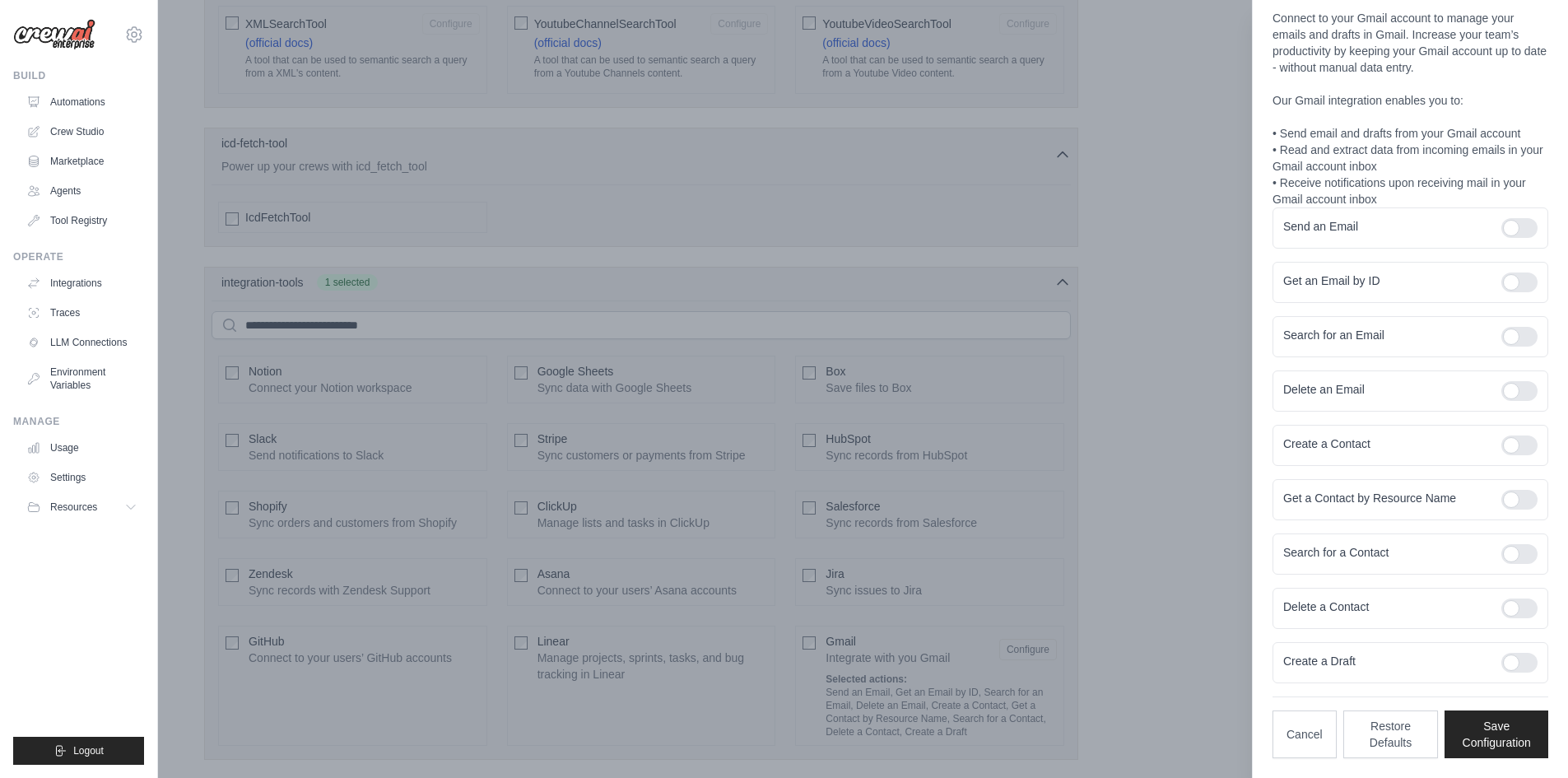
click at [1093, 728] on div at bounding box center [784, 389] width 1568 height 778
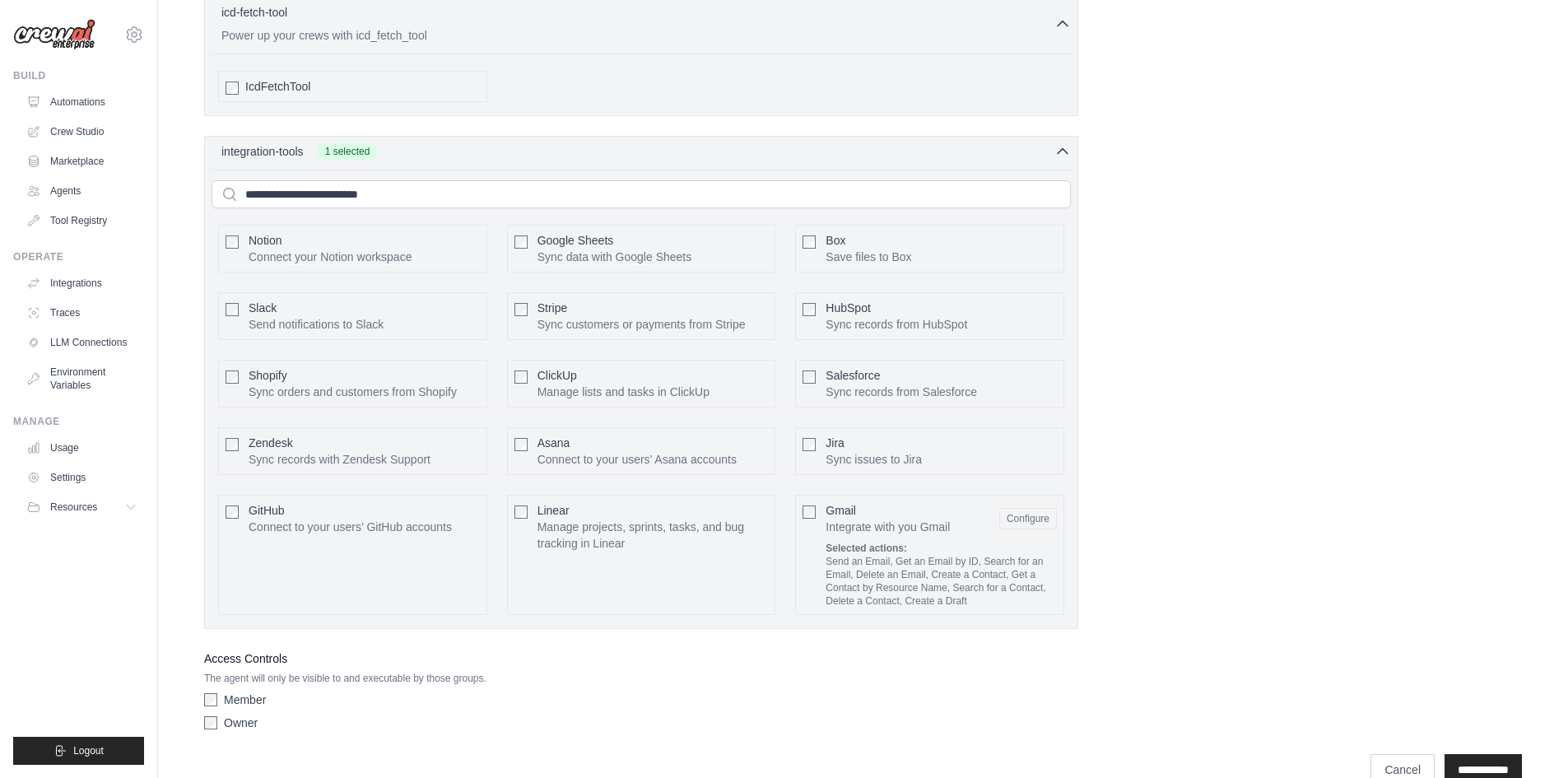
scroll to position [3407, 0]
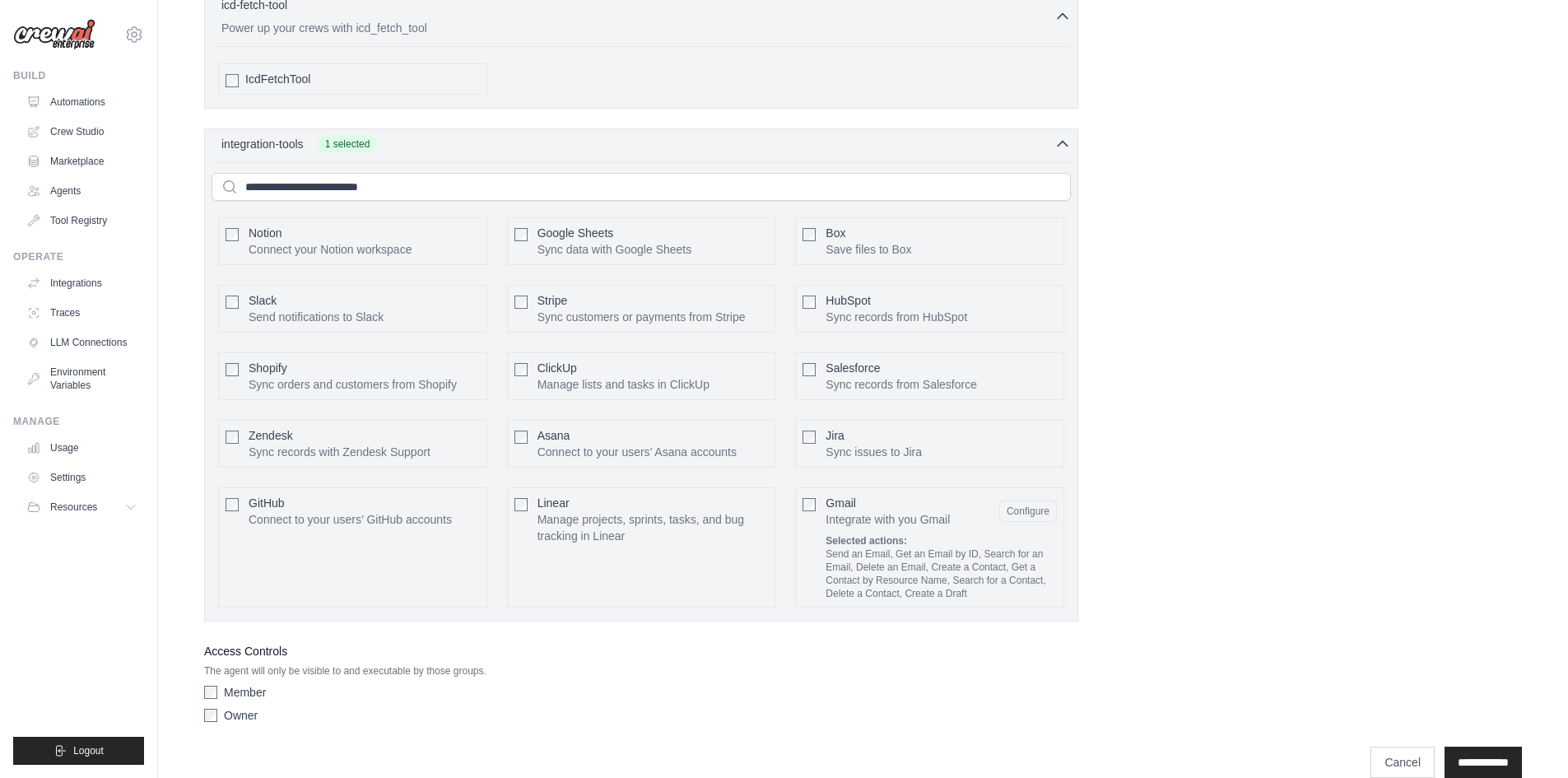
click at [1052, 684] on div "Member Owner" at bounding box center [641, 706] width 874 height 46
click at [1466, 746] on input "**********" at bounding box center [1483, 762] width 77 height 32
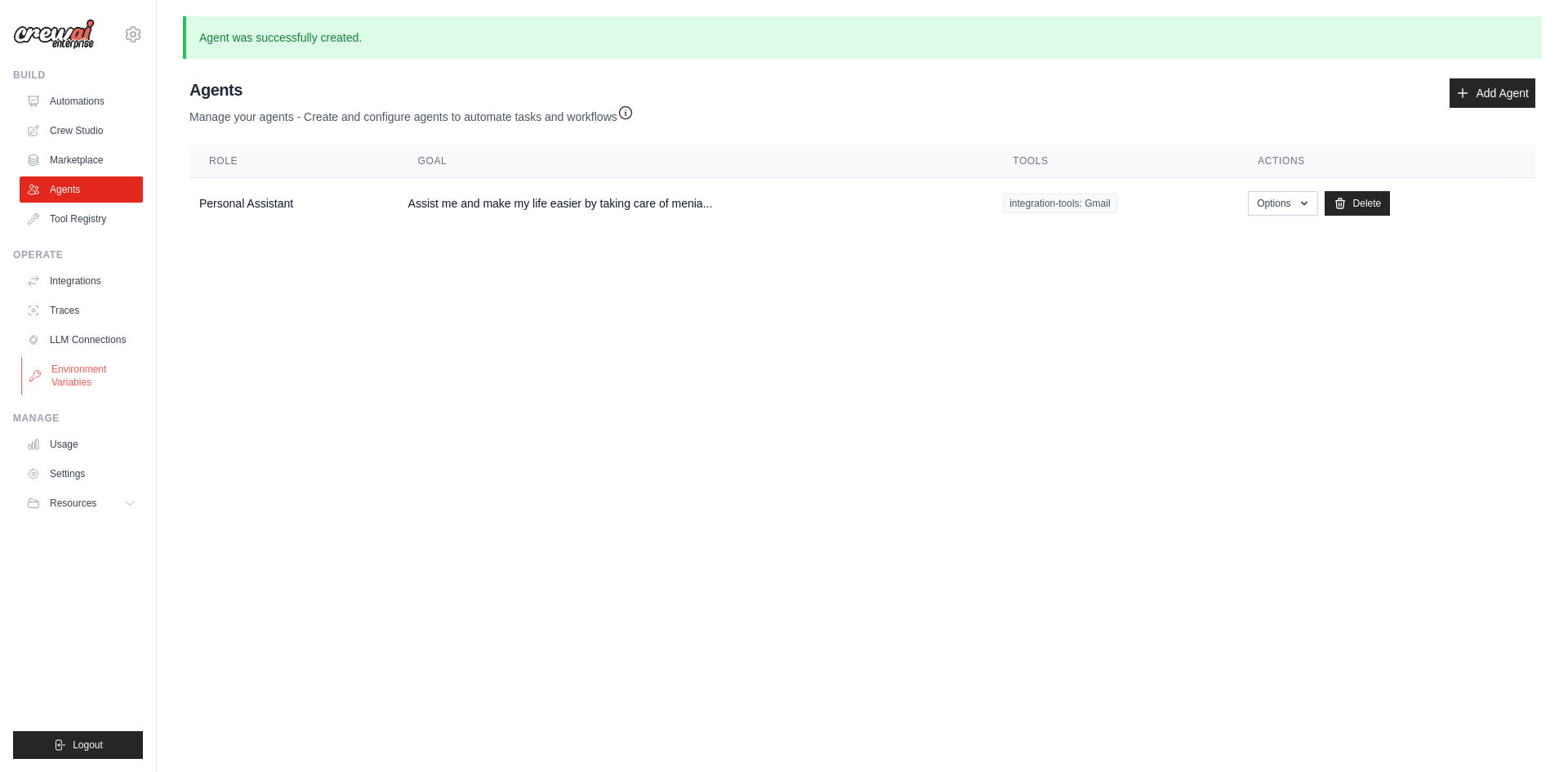
click at [92, 383] on link "Environment Variables" at bounding box center [82, 375] width 123 height 39
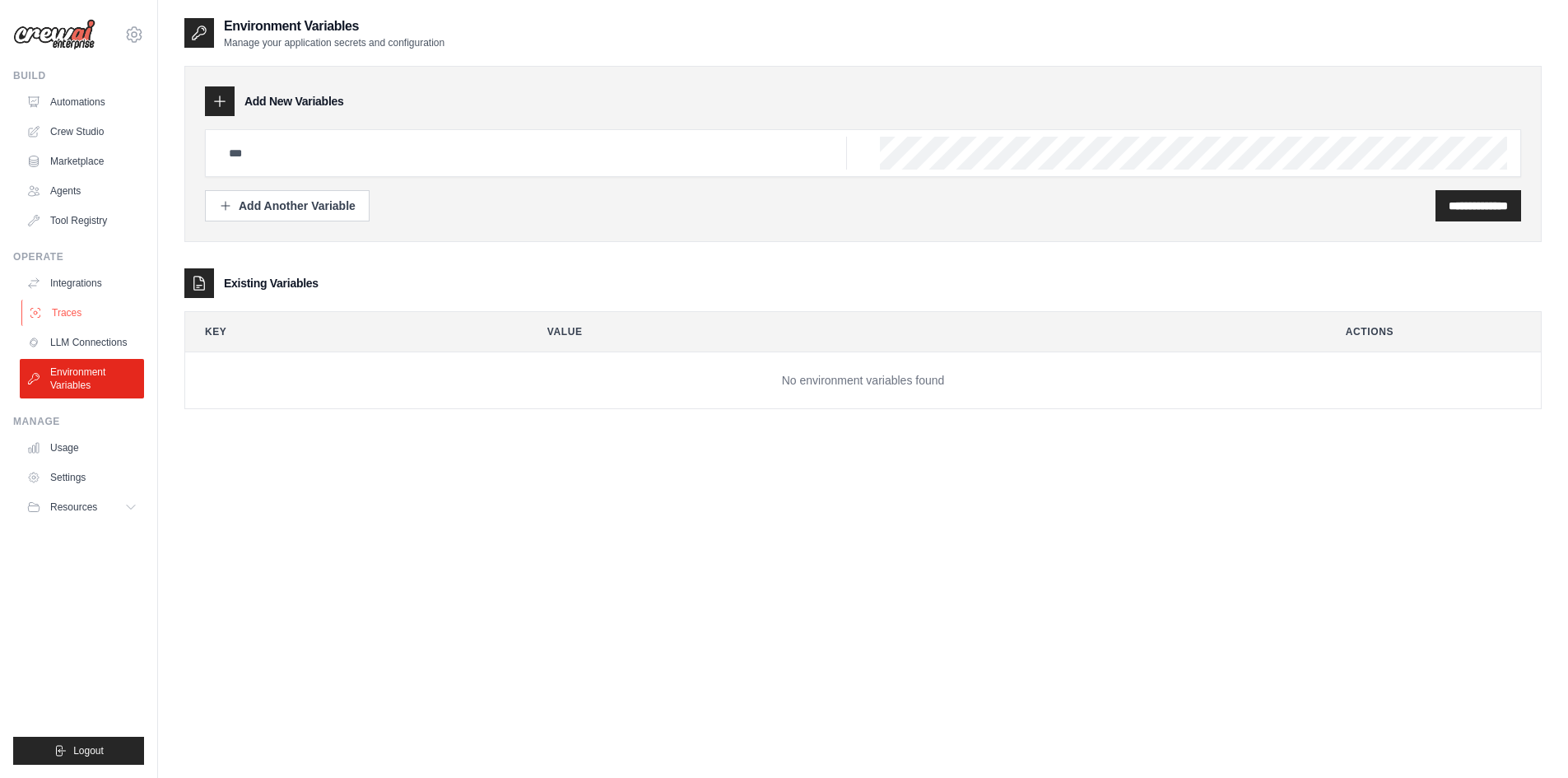
click at [71, 311] on link "Traces" at bounding box center [83, 313] width 124 height 26
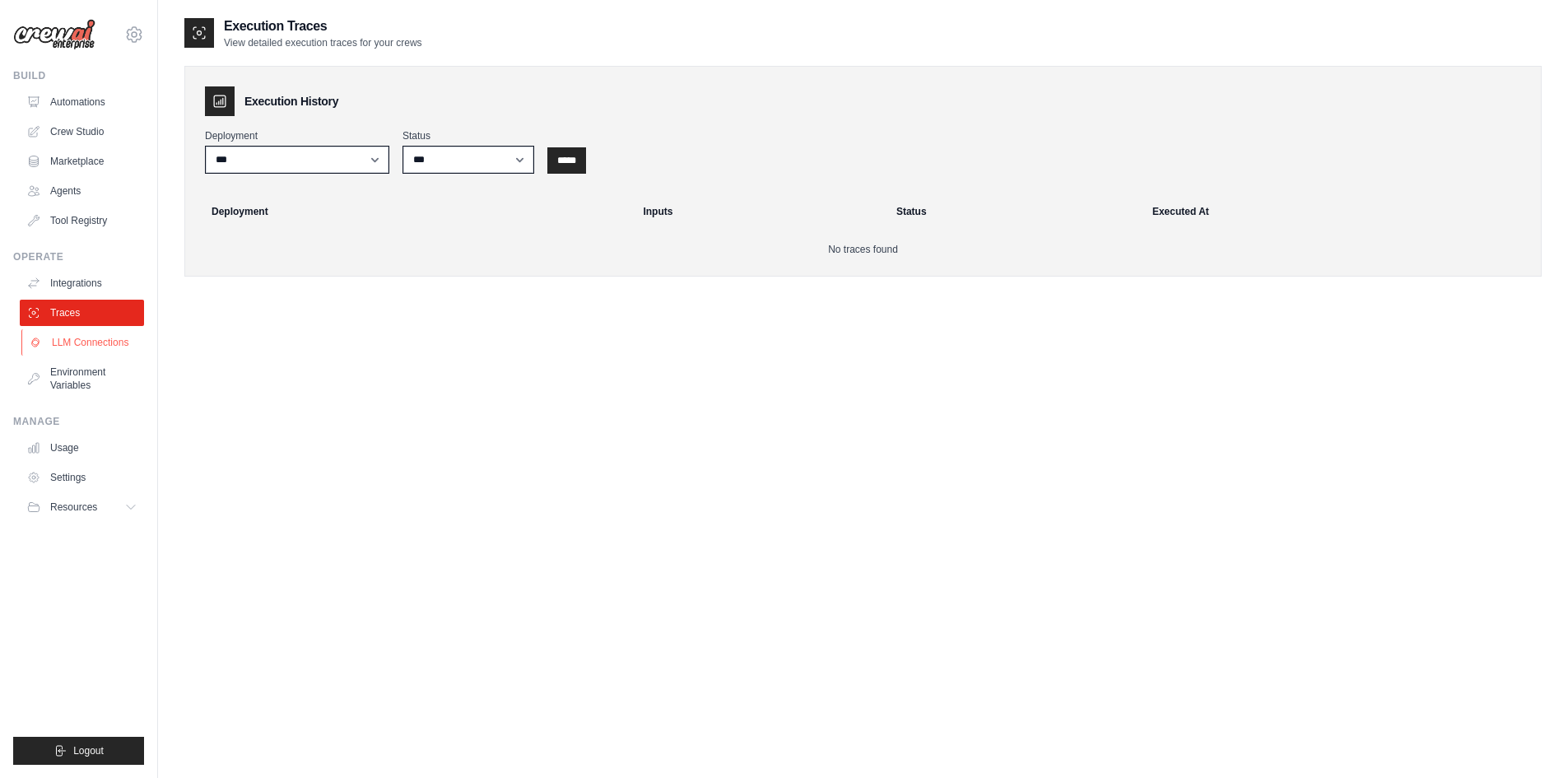
click at [91, 344] on link "LLM Connections" at bounding box center [83, 342] width 124 height 26
